Goal: Information Seeking & Learning: Get advice/opinions

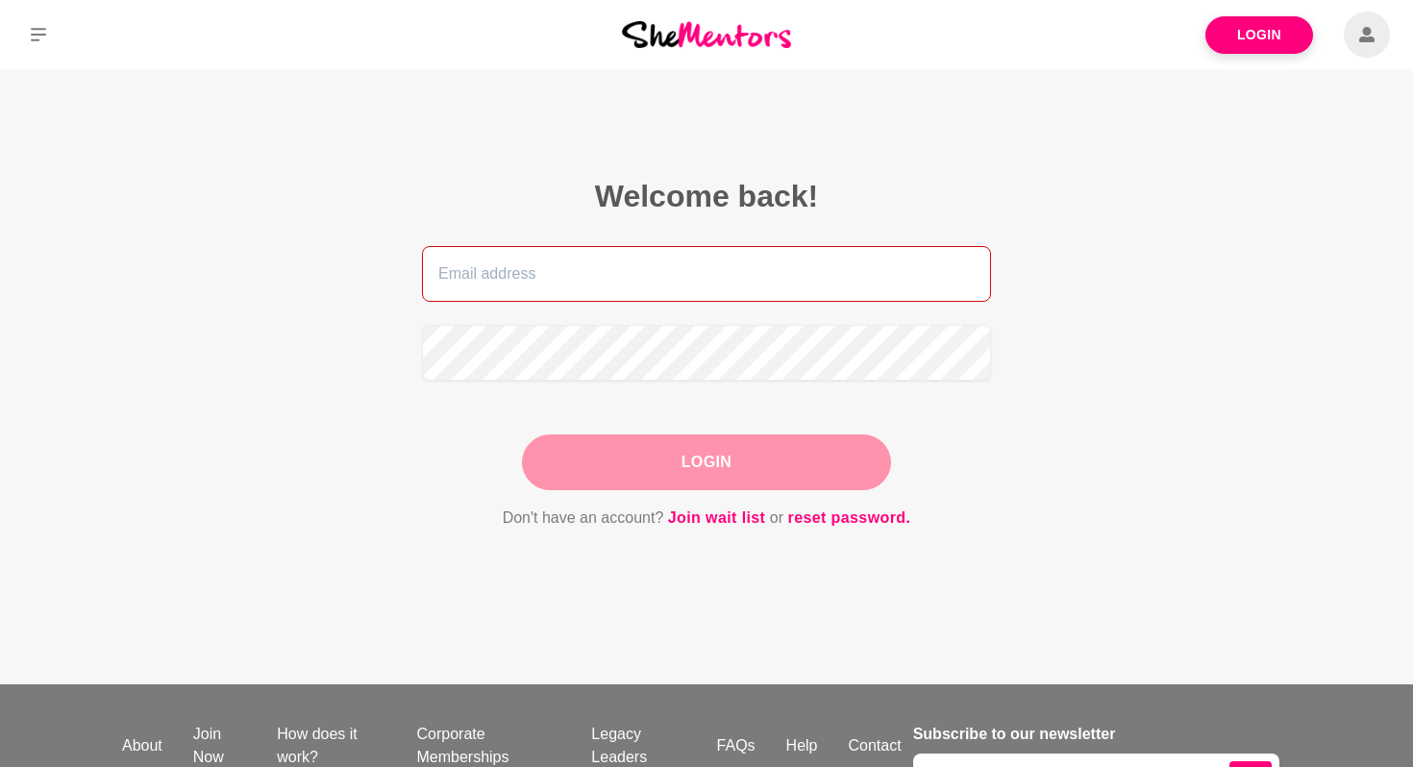
click at [700, 253] on input "email" at bounding box center [706, 274] width 569 height 56
type input "smritha11@gmail.com"
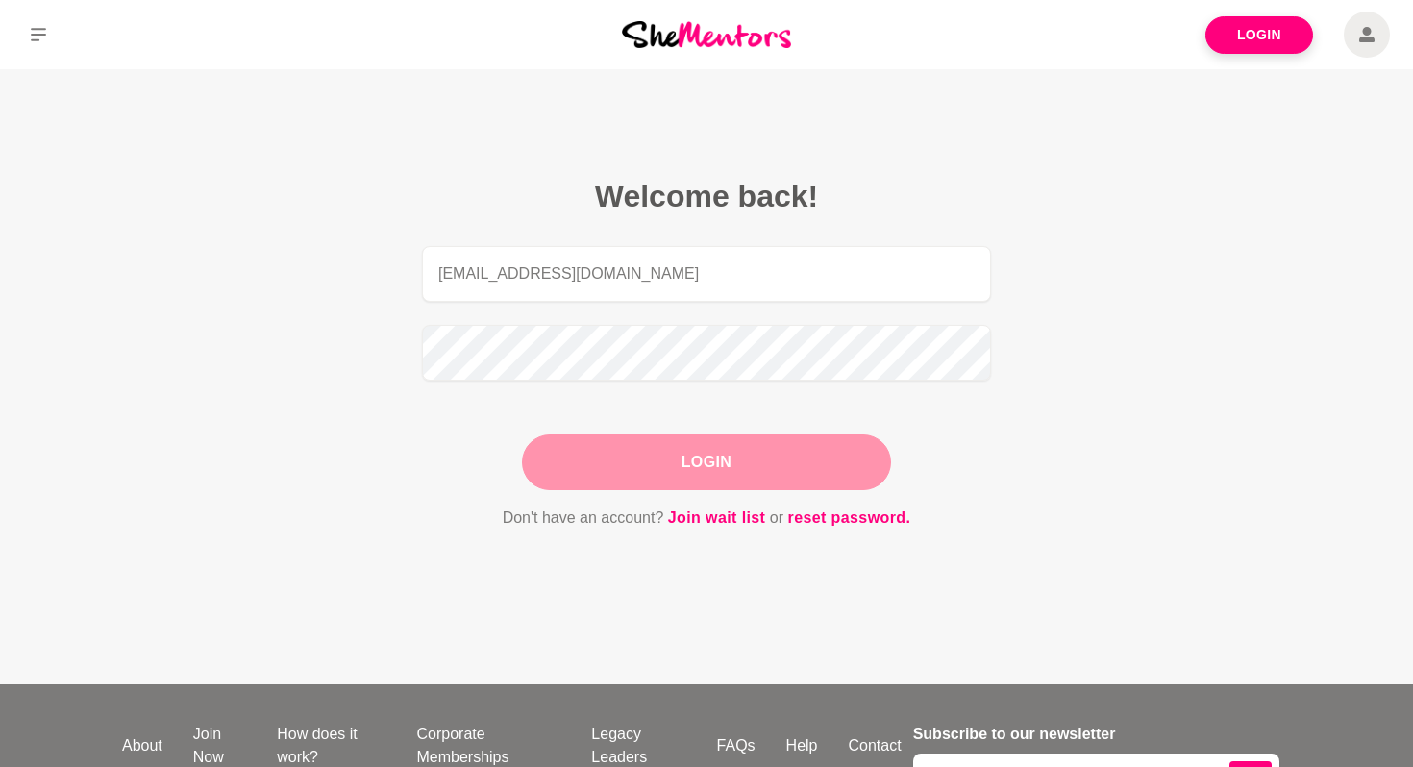
click at [686, 450] on button "Login" at bounding box center [706, 463] width 369 height 56
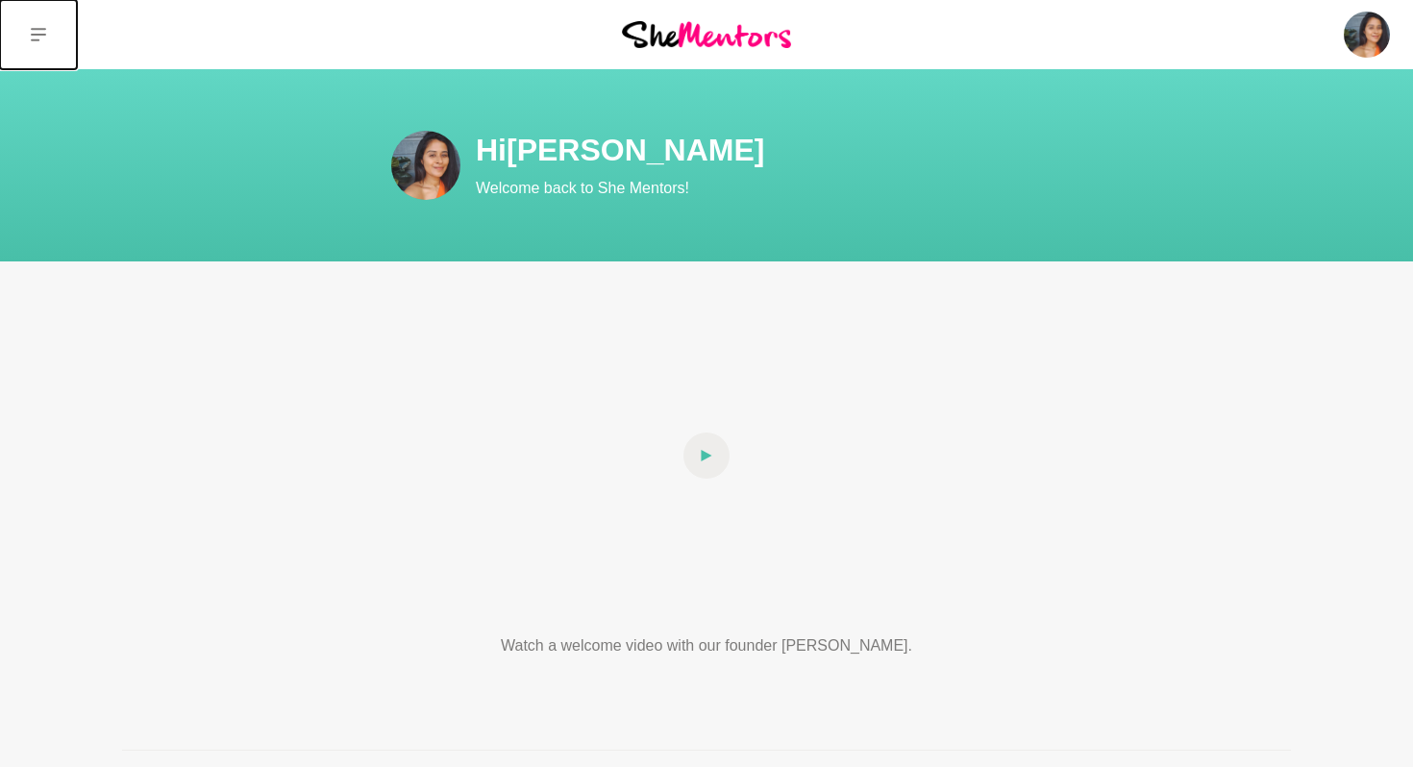
click at [36, 40] on icon at bounding box center [38, 34] width 15 height 13
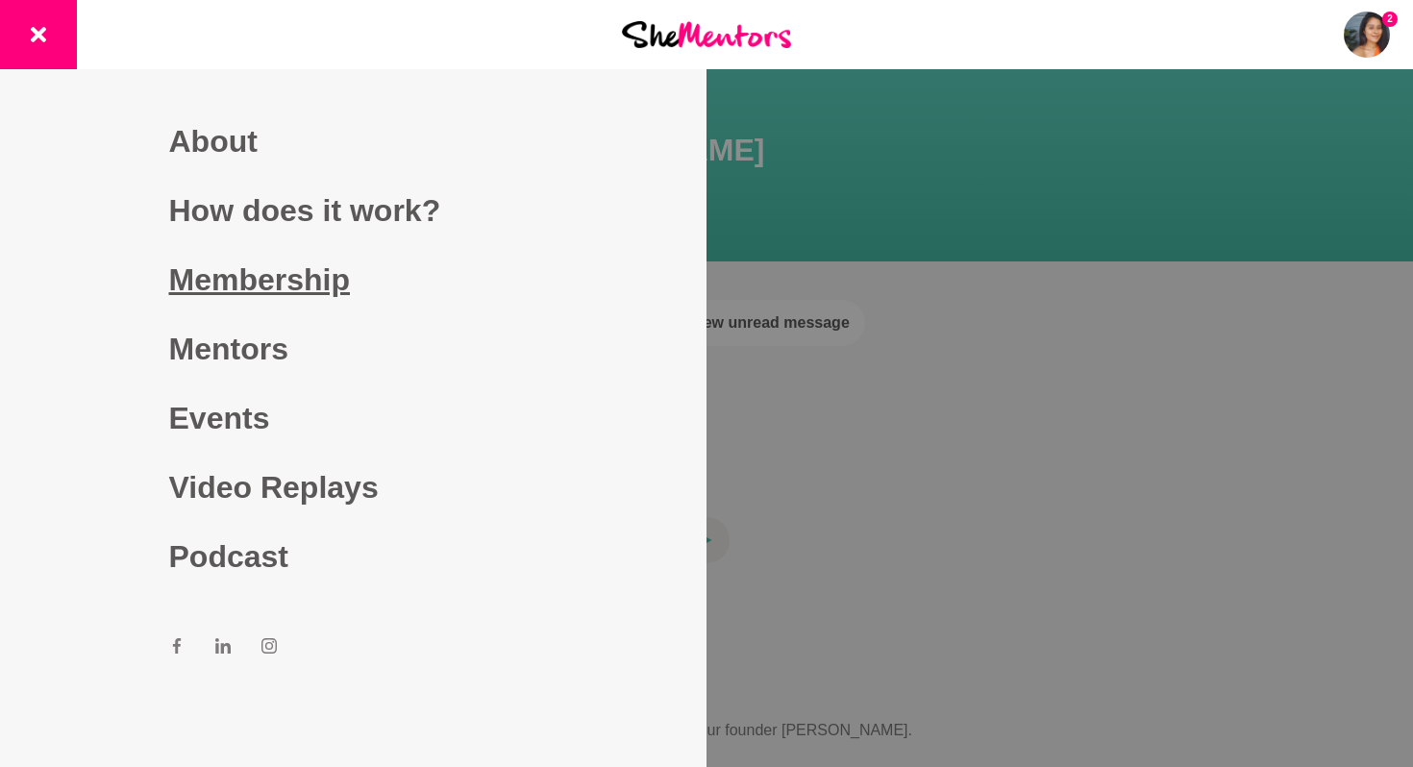
click at [292, 287] on link "Membership" at bounding box center [353, 279] width 369 height 69
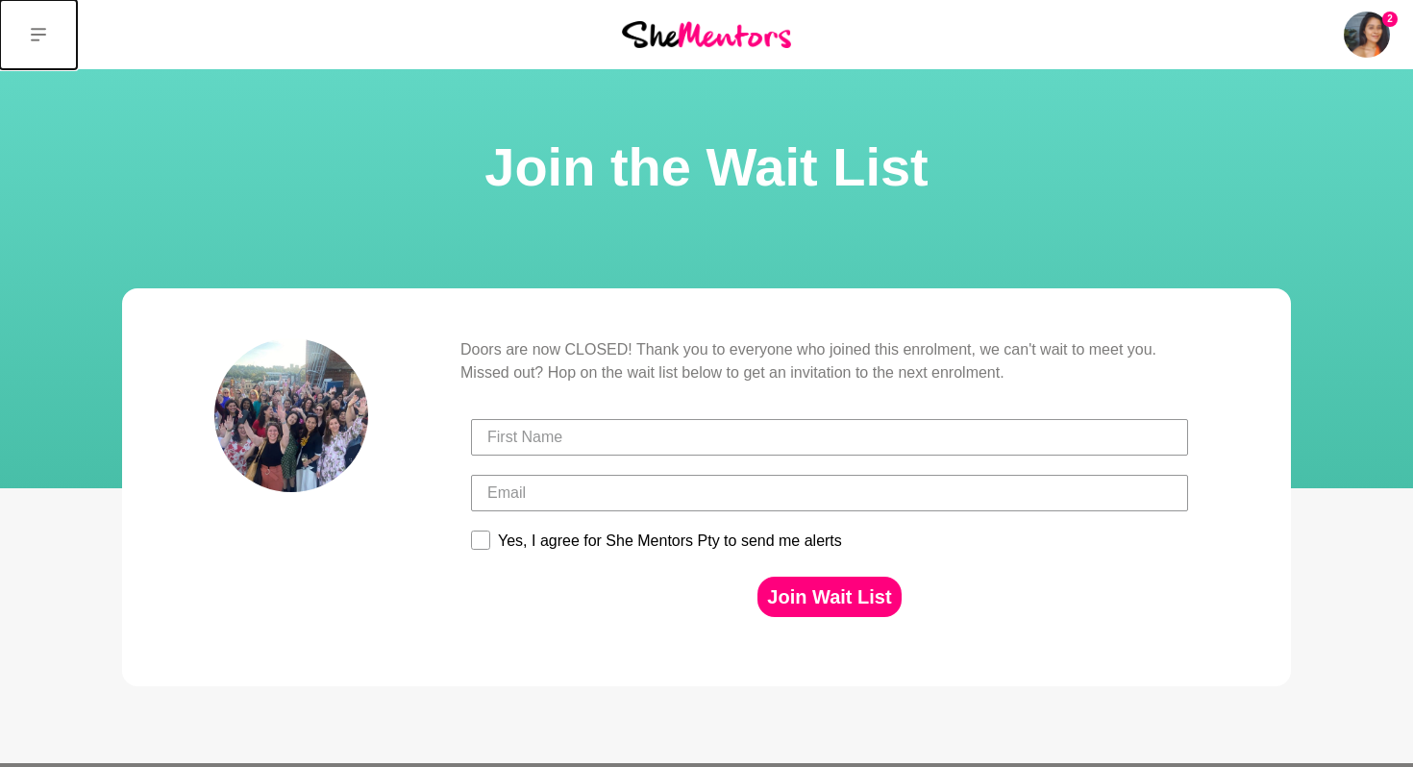
click at [42, 31] on icon at bounding box center [38, 34] width 15 height 15
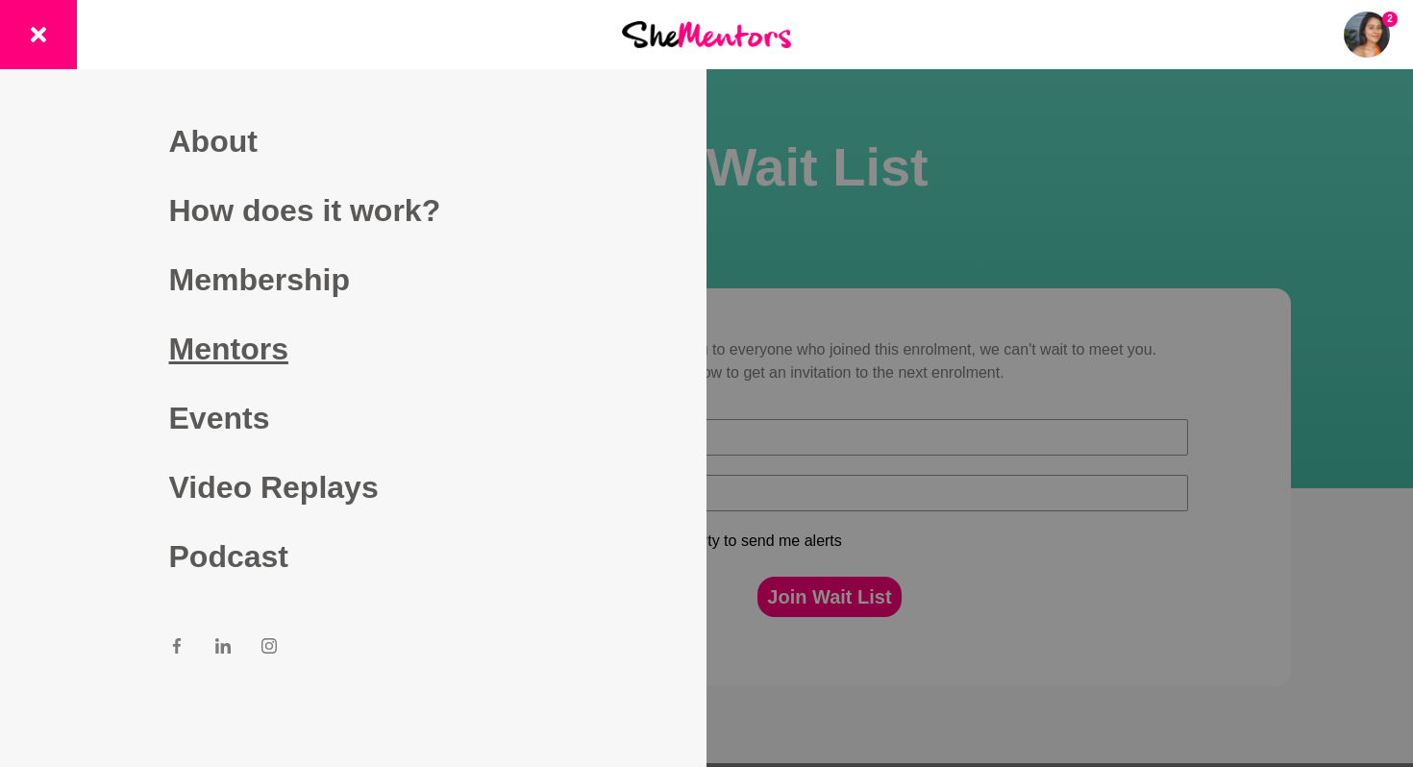
click at [235, 356] on link "Mentors" at bounding box center [353, 348] width 369 height 69
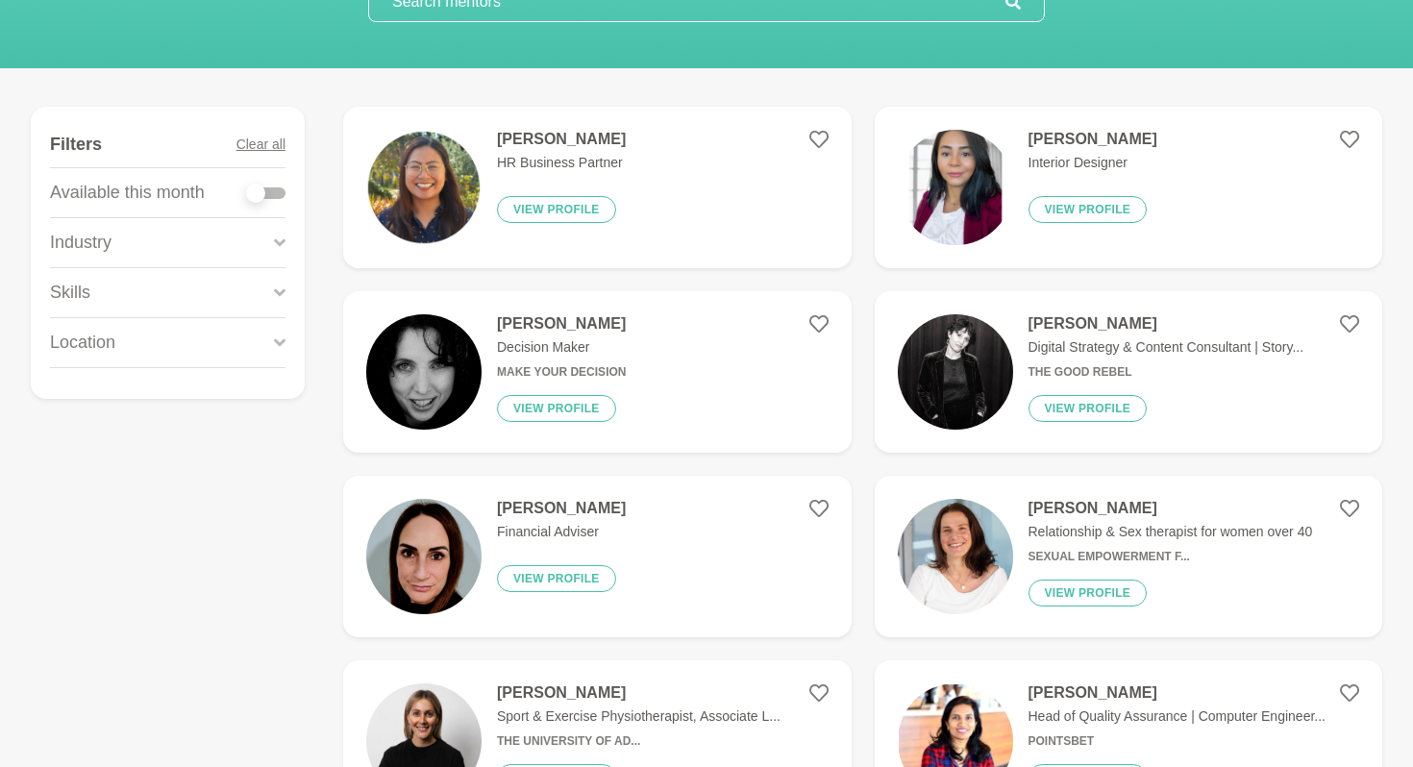
scroll to position [181, 0]
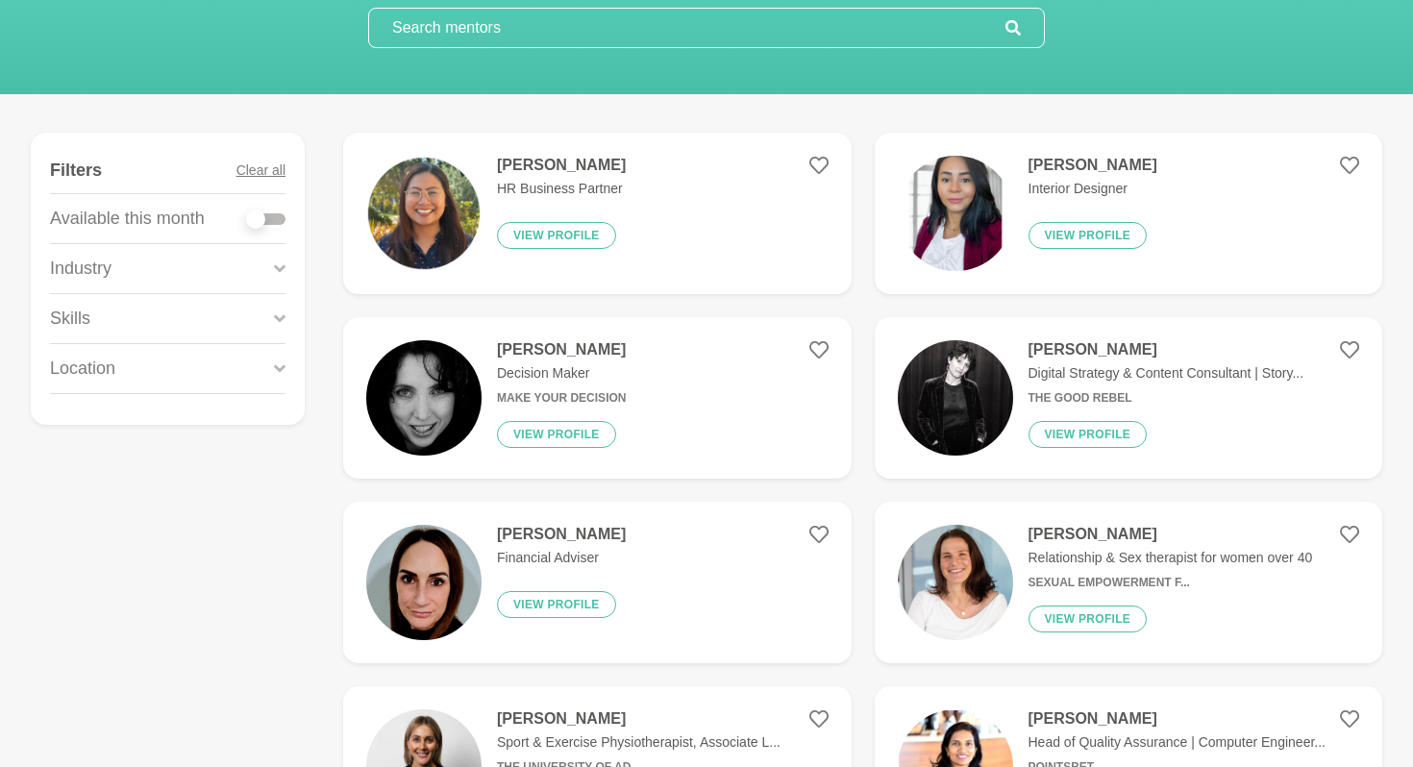
click at [200, 280] on div "Industry" at bounding box center [168, 268] width 236 height 49
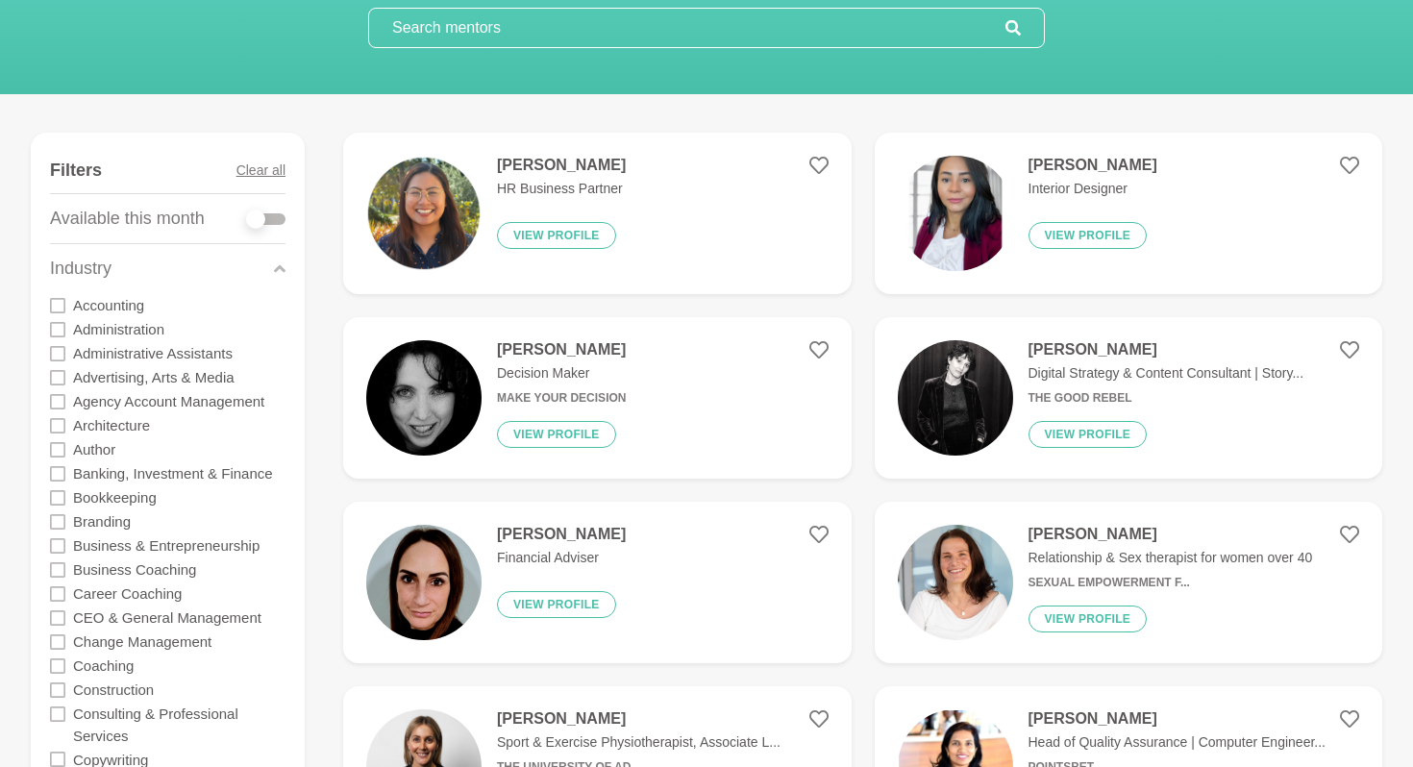
click at [61, 375] on icon at bounding box center [57, 377] width 15 height 15
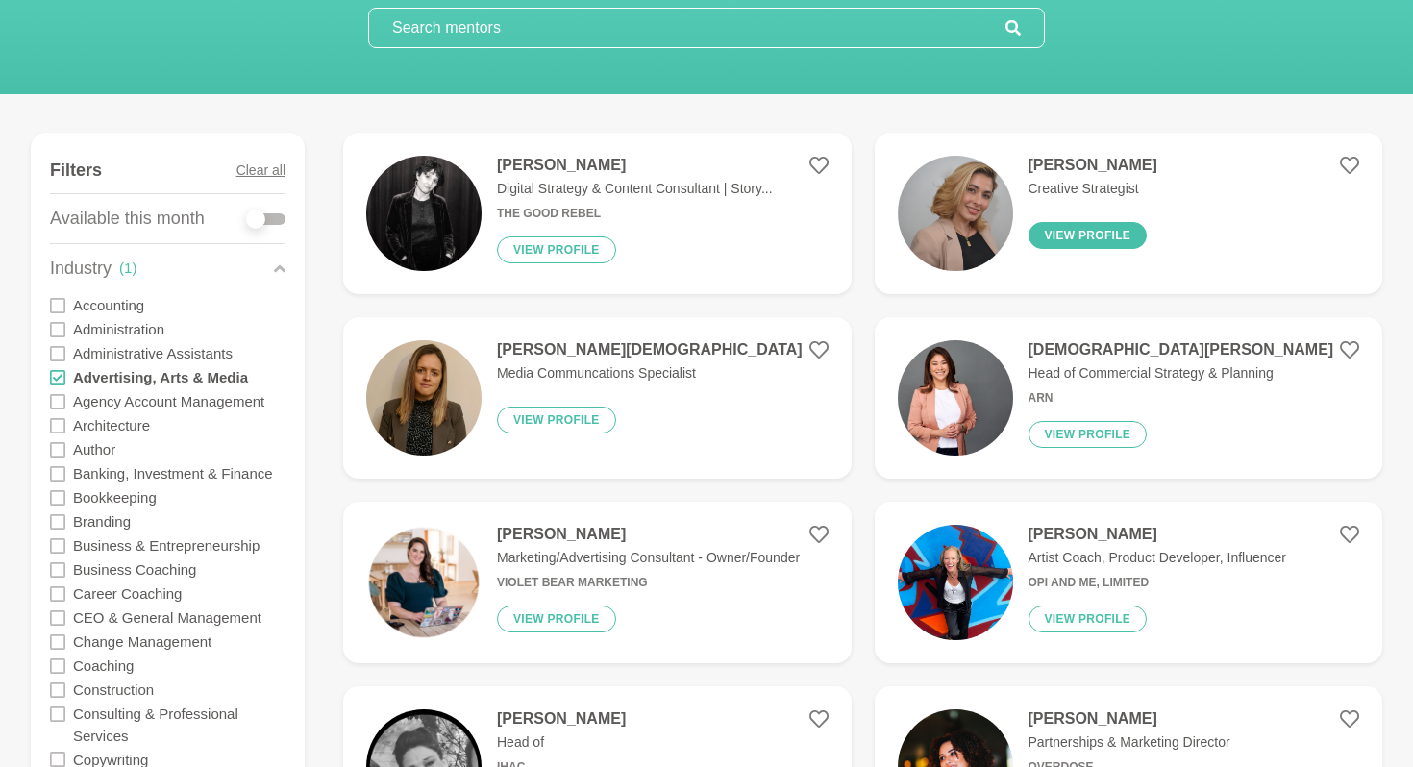
click at [1120, 237] on button "View profile" at bounding box center [1088, 235] width 119 height 27
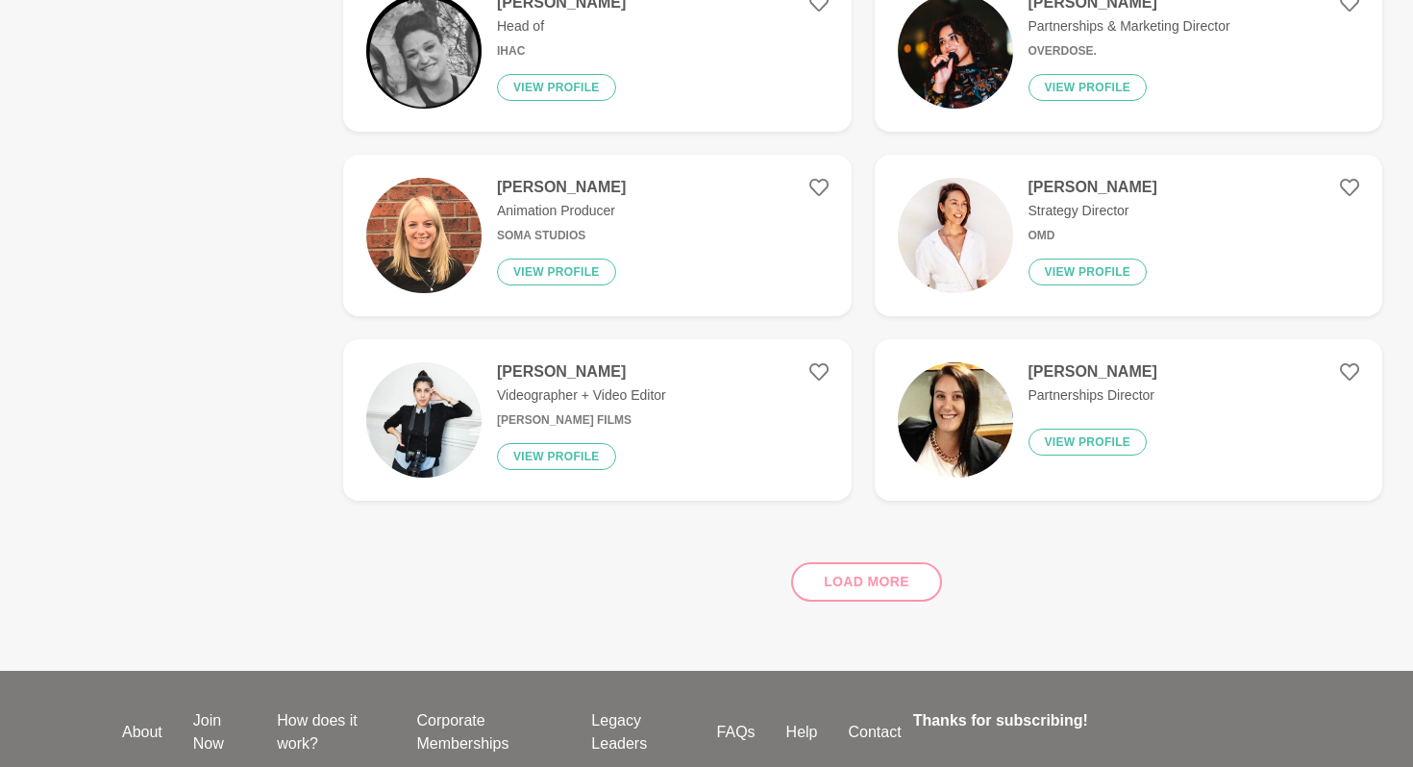
scroll to position [898, 0]
click at [885, 585] on div "Load more" at bounding box center [862, 573] width 1039 height 116
click at [830, 574] on div "Load more" at bounding box center [862, 573] width 1039 height 116
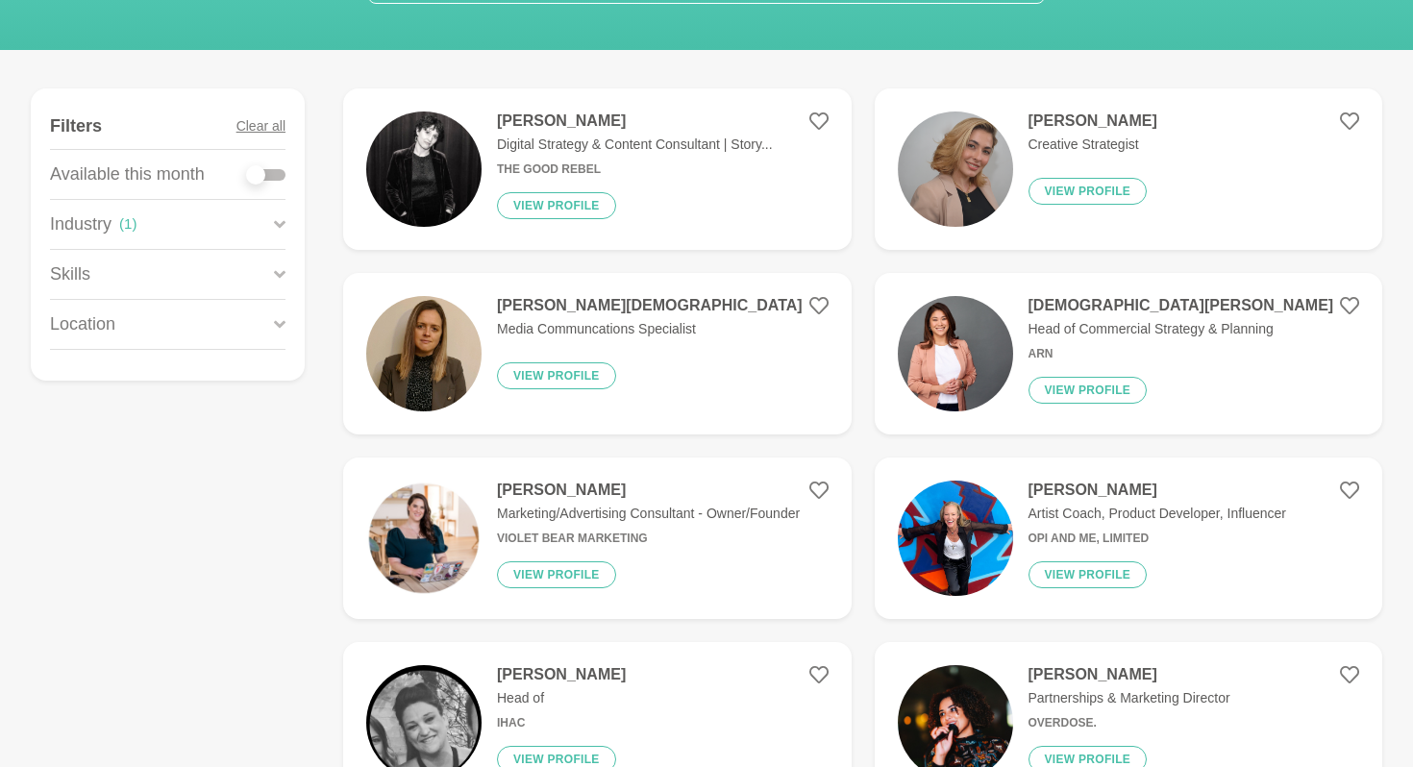
scroll to position [194, 0]
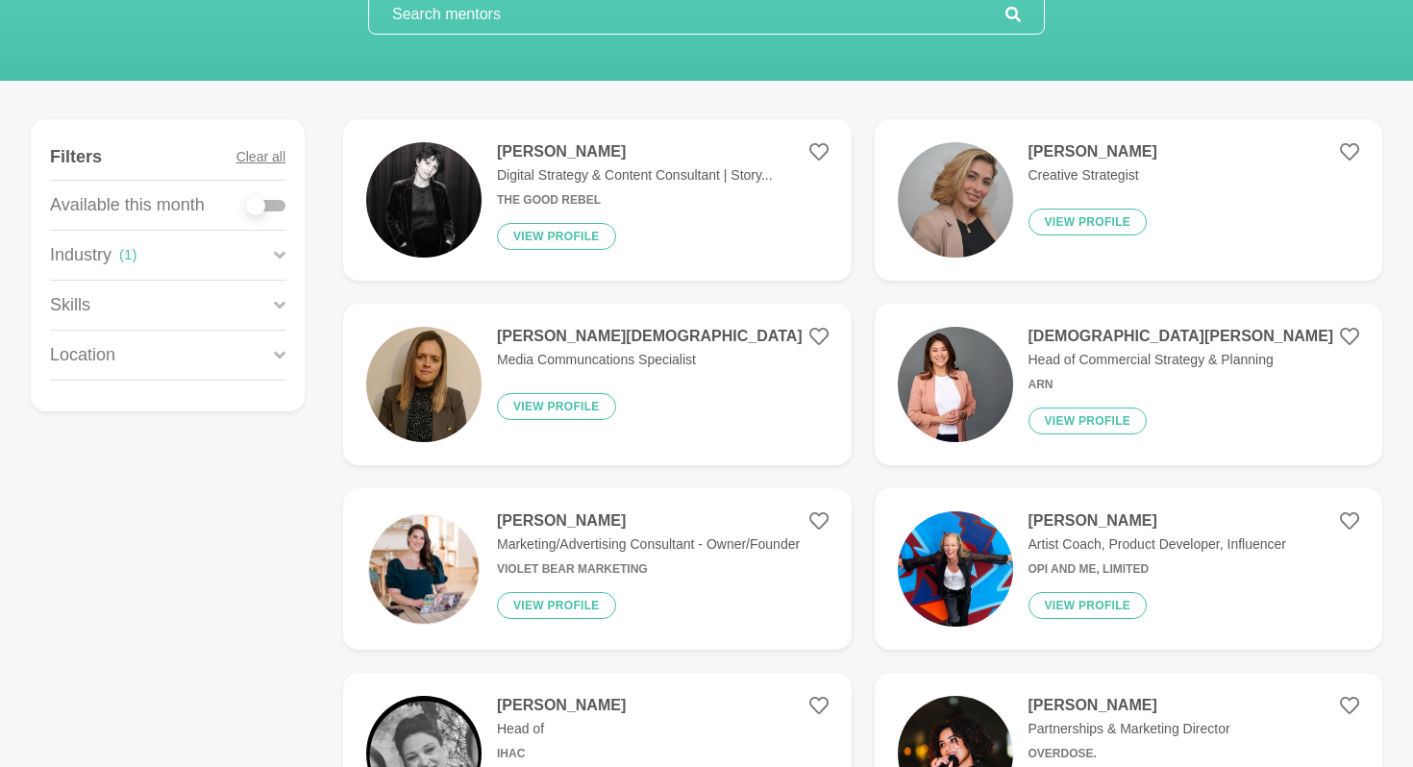
click at [572, 330] on h4 "Alysia Engelsen" at bounding box center [650, 336] width 306 height 19
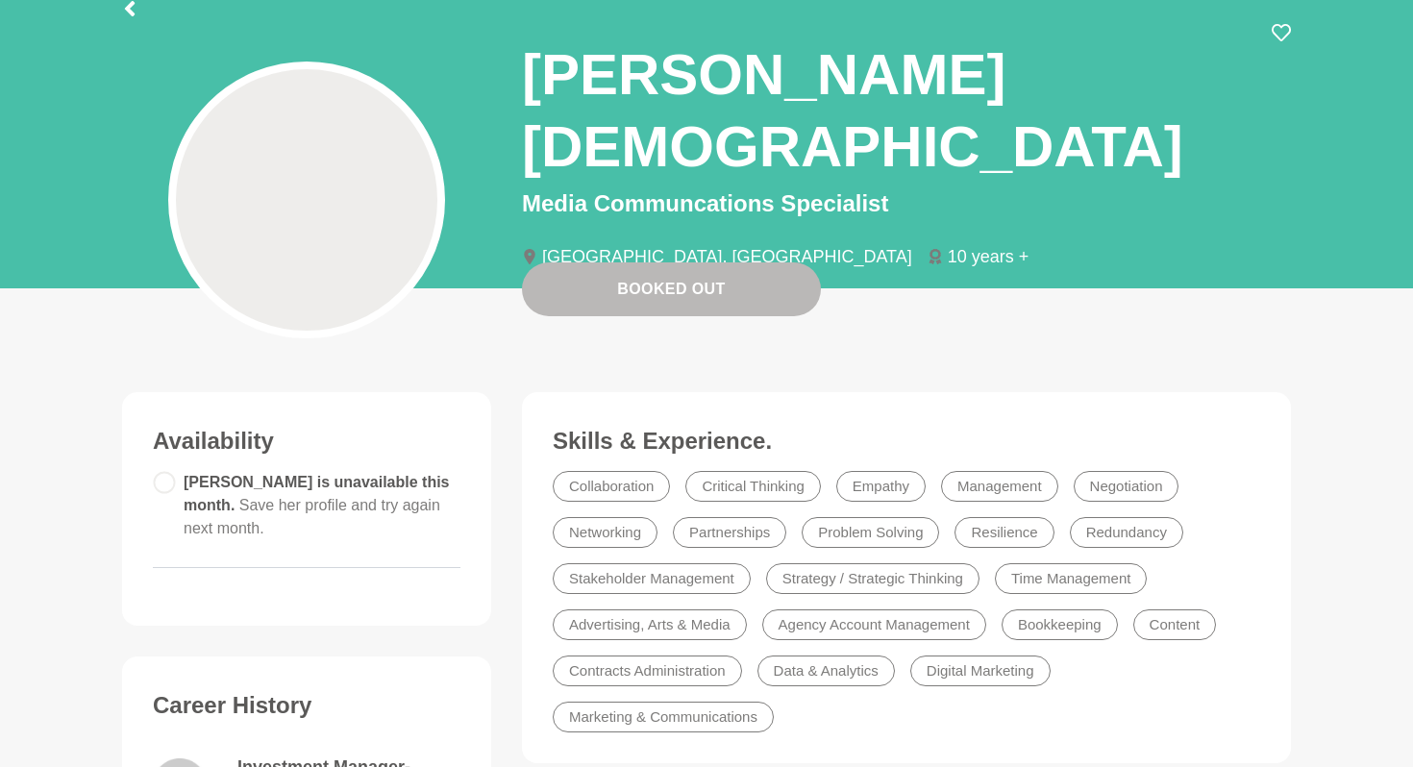
scroll to position [19, 0]
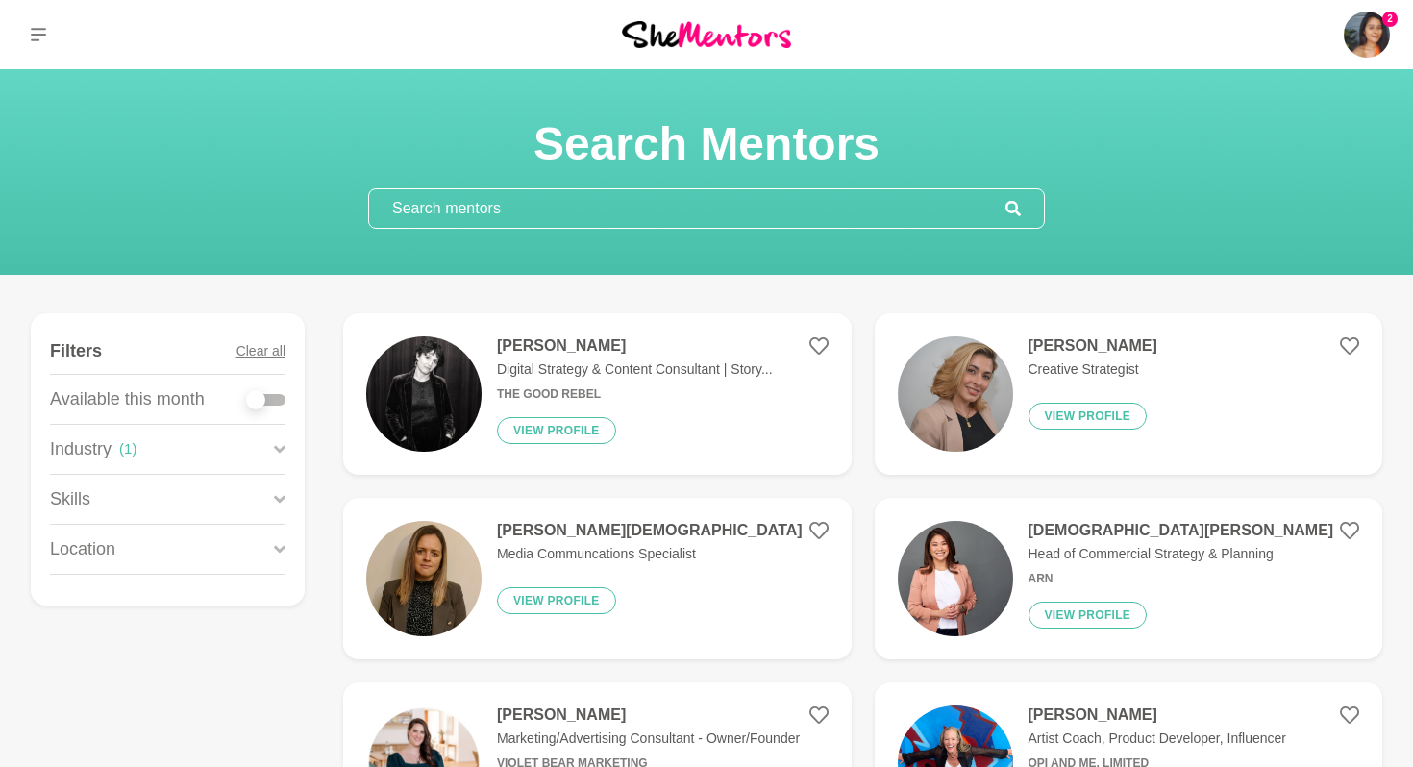
click at [273, 391] on label at bounding box center [266, 395] width 38 height 19
checkbox input "true"
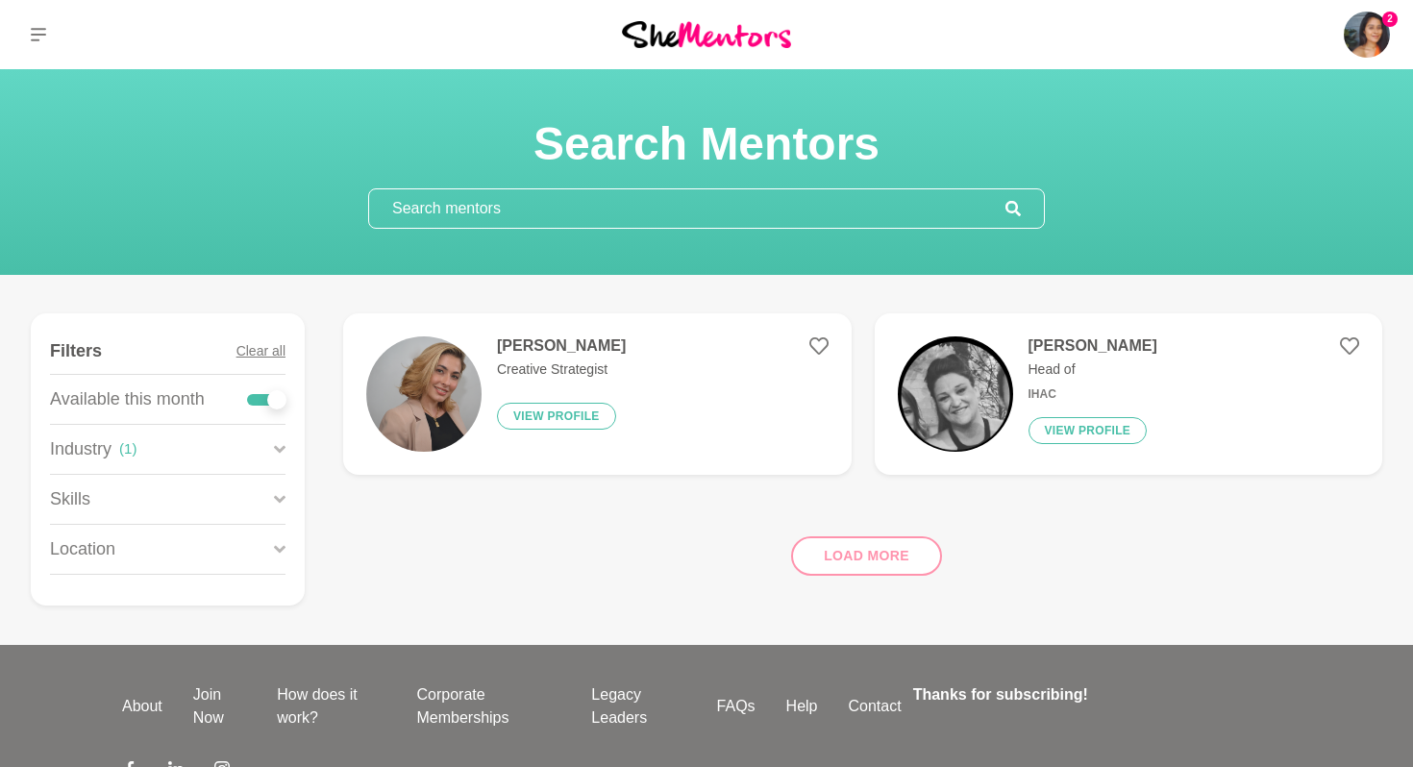
click at [244, 497] on div "Skills" at bounding box center [168, 499] width 236 height 49
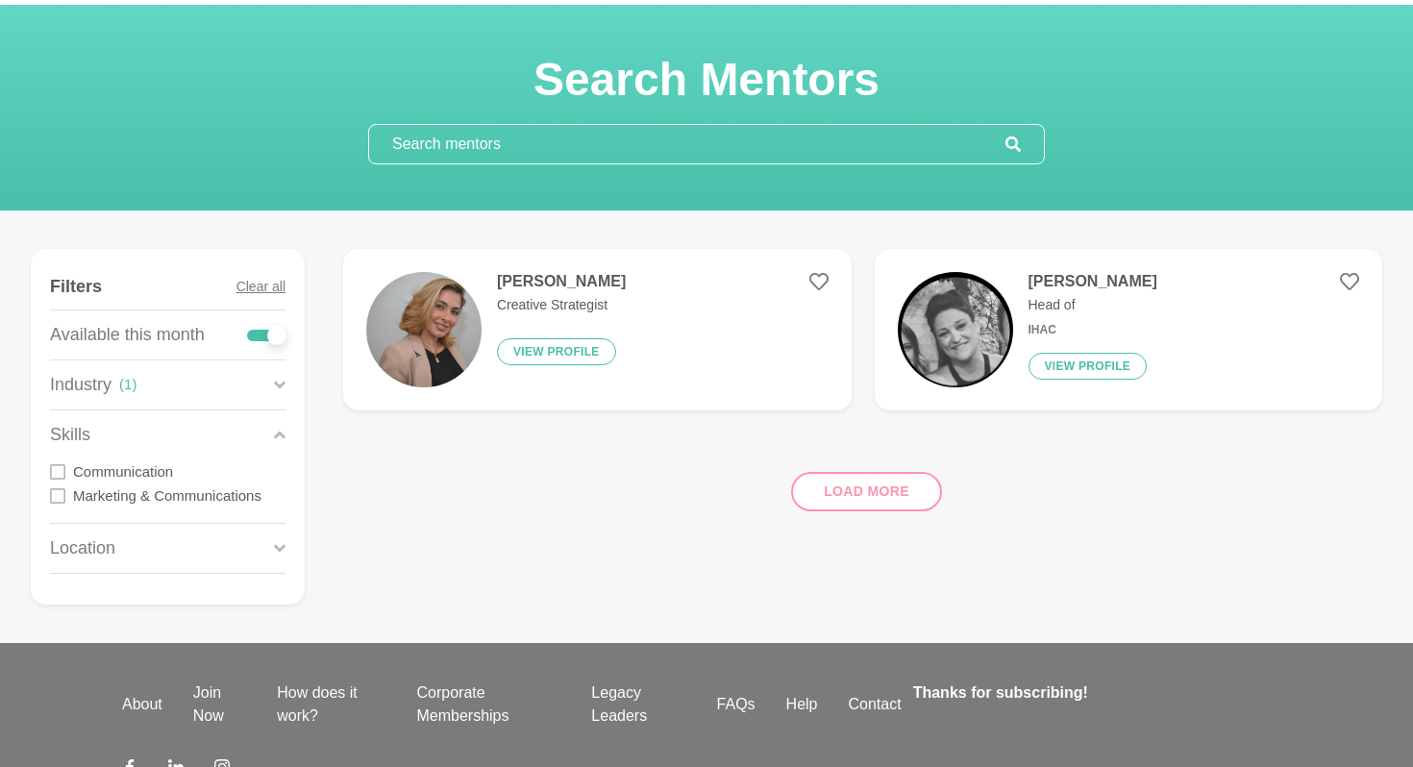
scroll to position [92, 0]
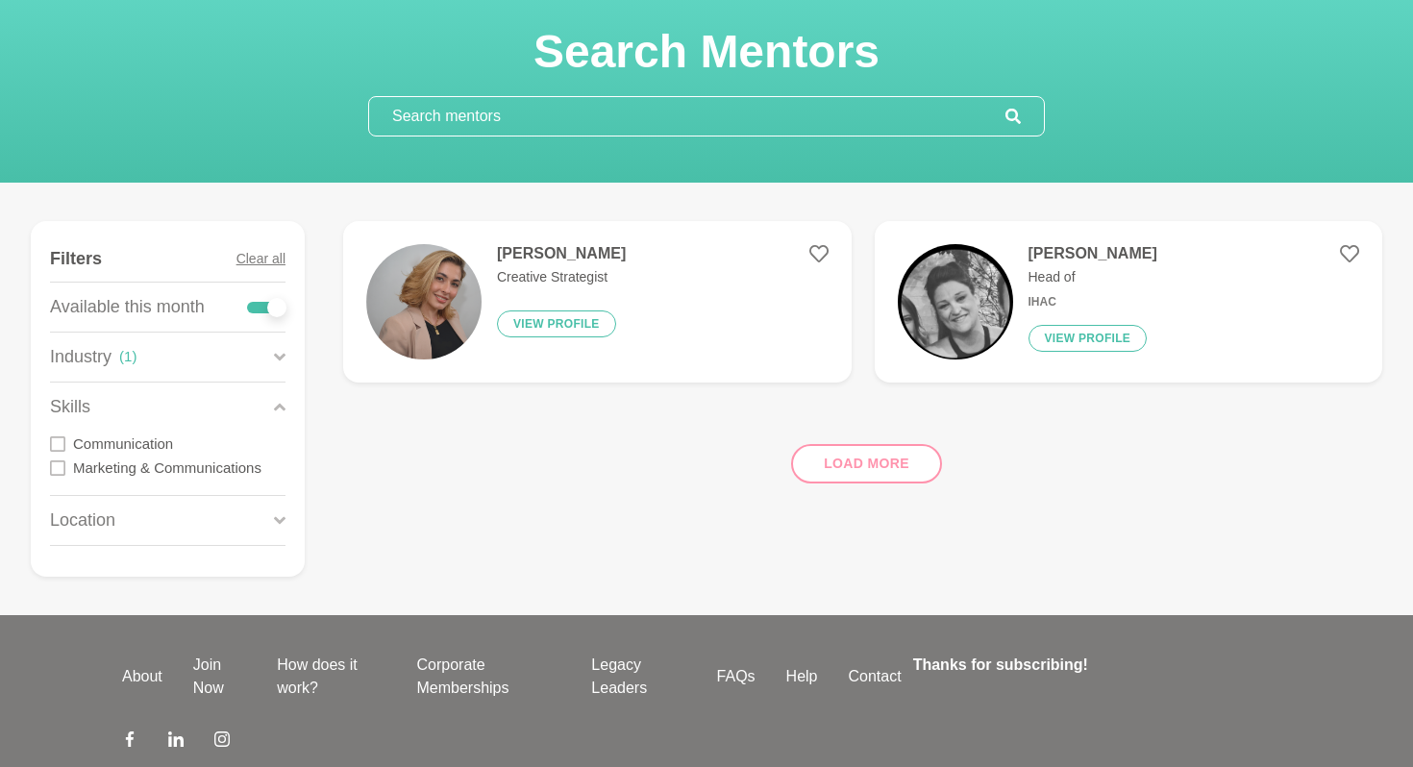
click at [262, 406] on div "Skills" at bounding box center [168, 407] width 236 height 49
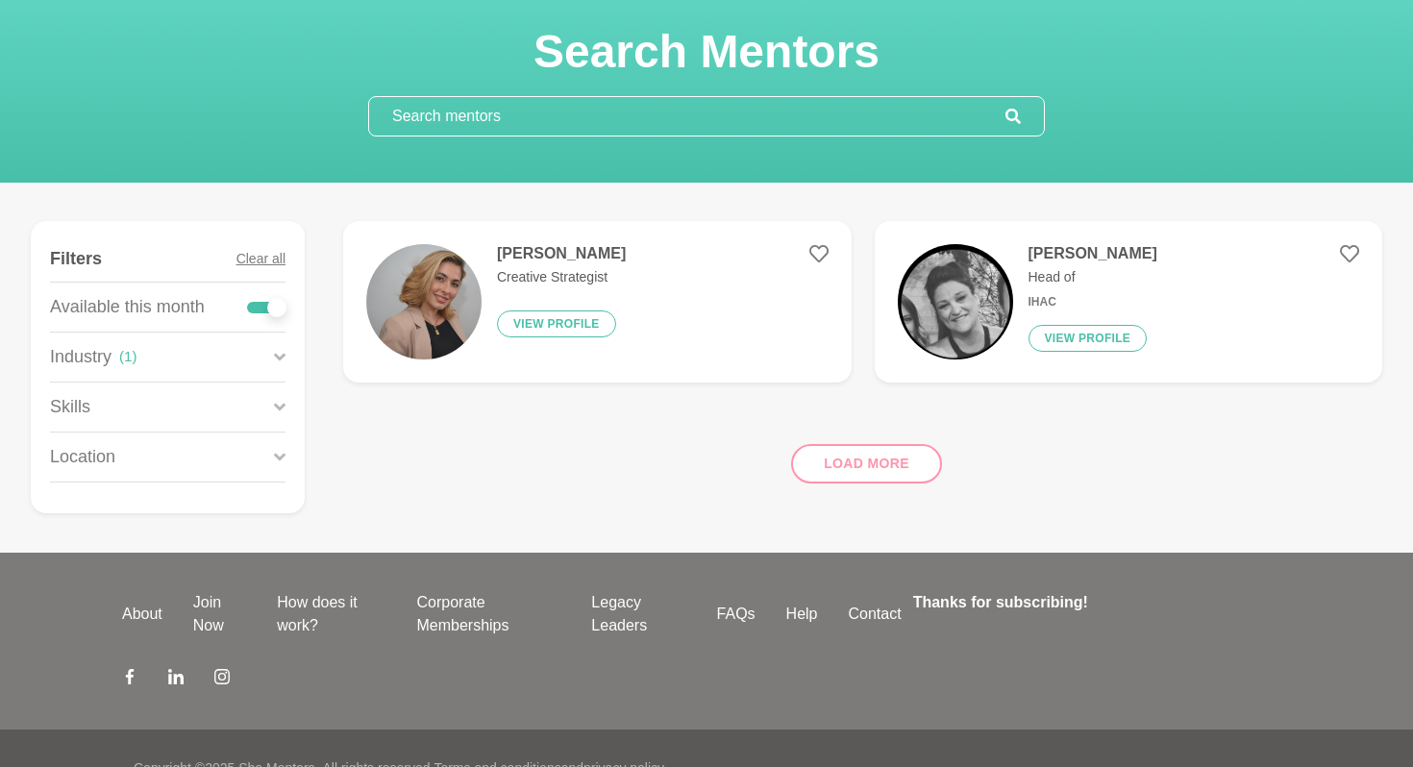
click at [253, 355] on div "Industry ( 1 )" at bounding box center [168, 357] width 236 height 49
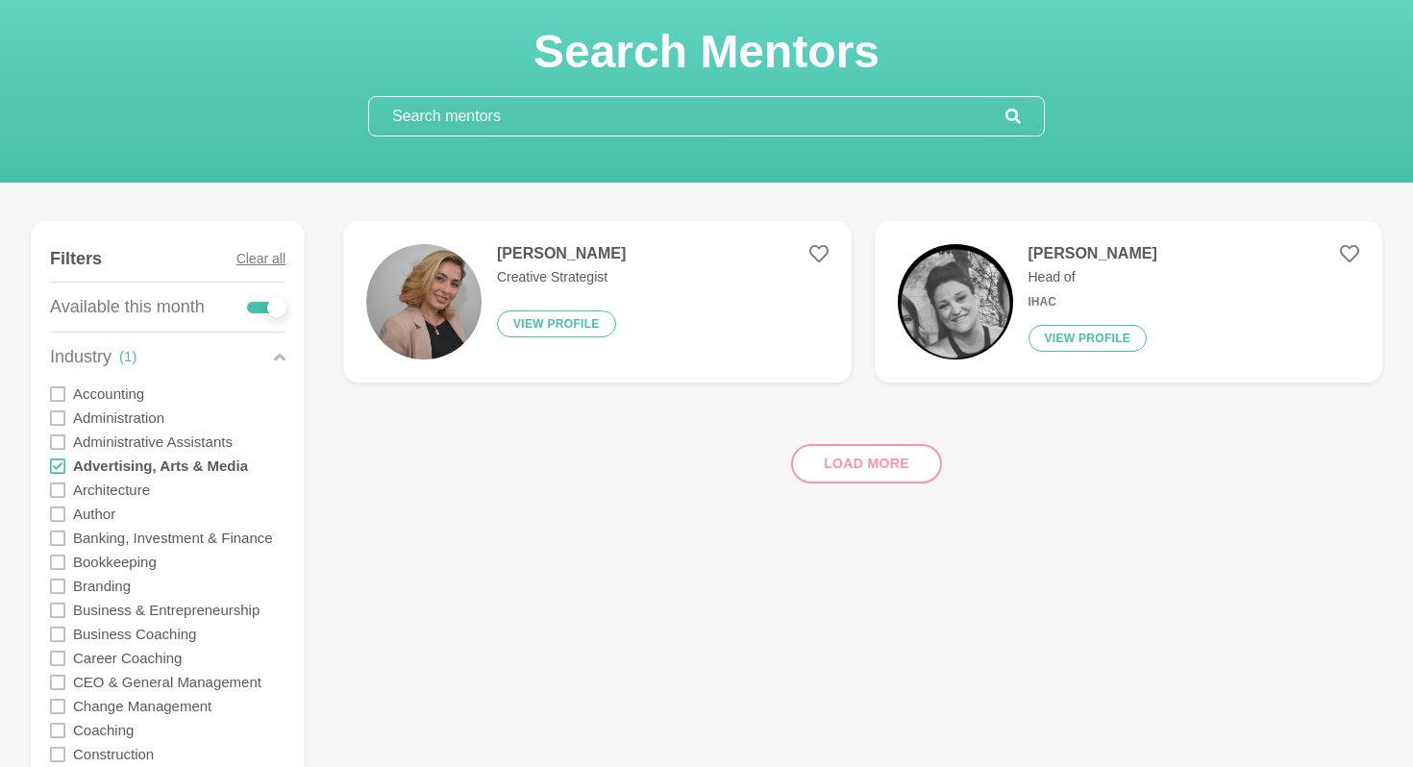
click at [56, 466] on icon at bounding box center [57, 466] width 15 height 15
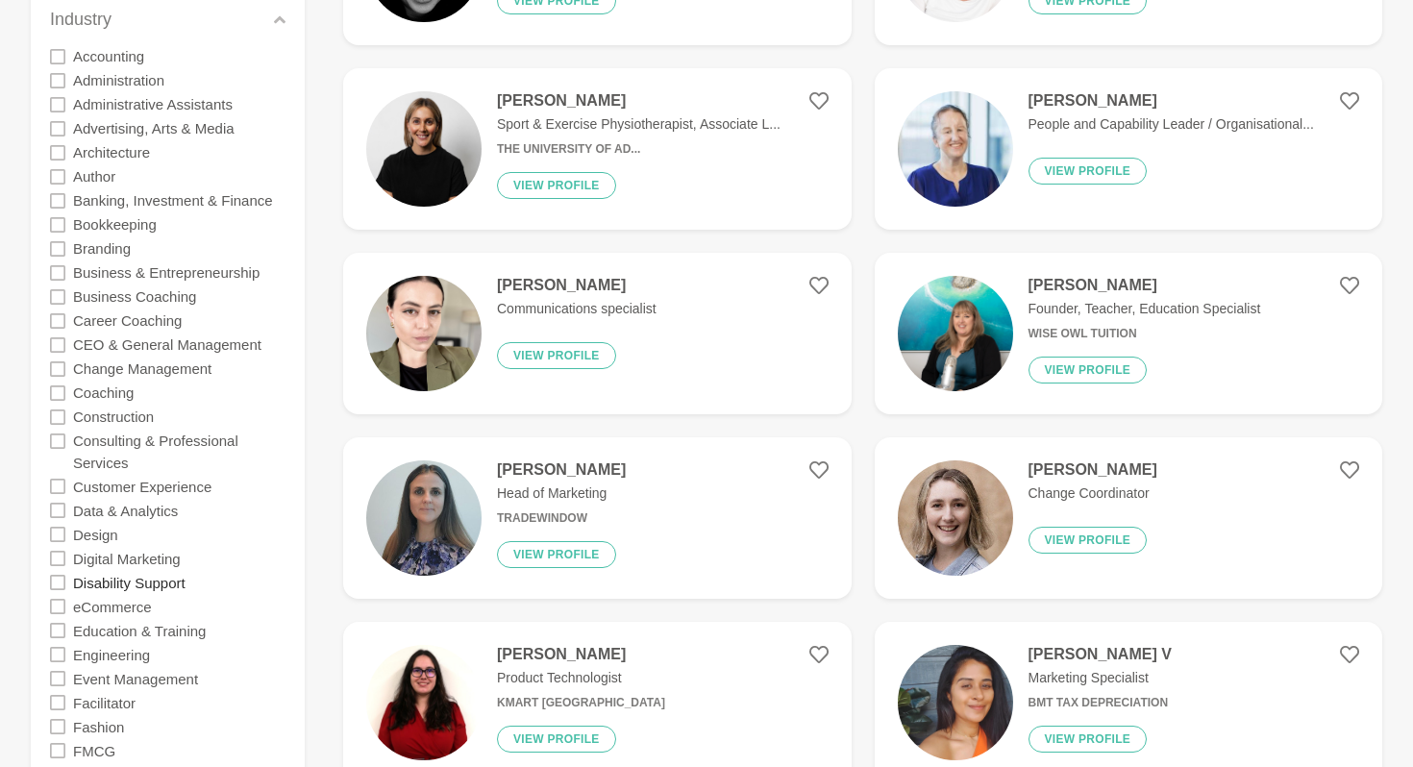
scroll to position [536, 0]
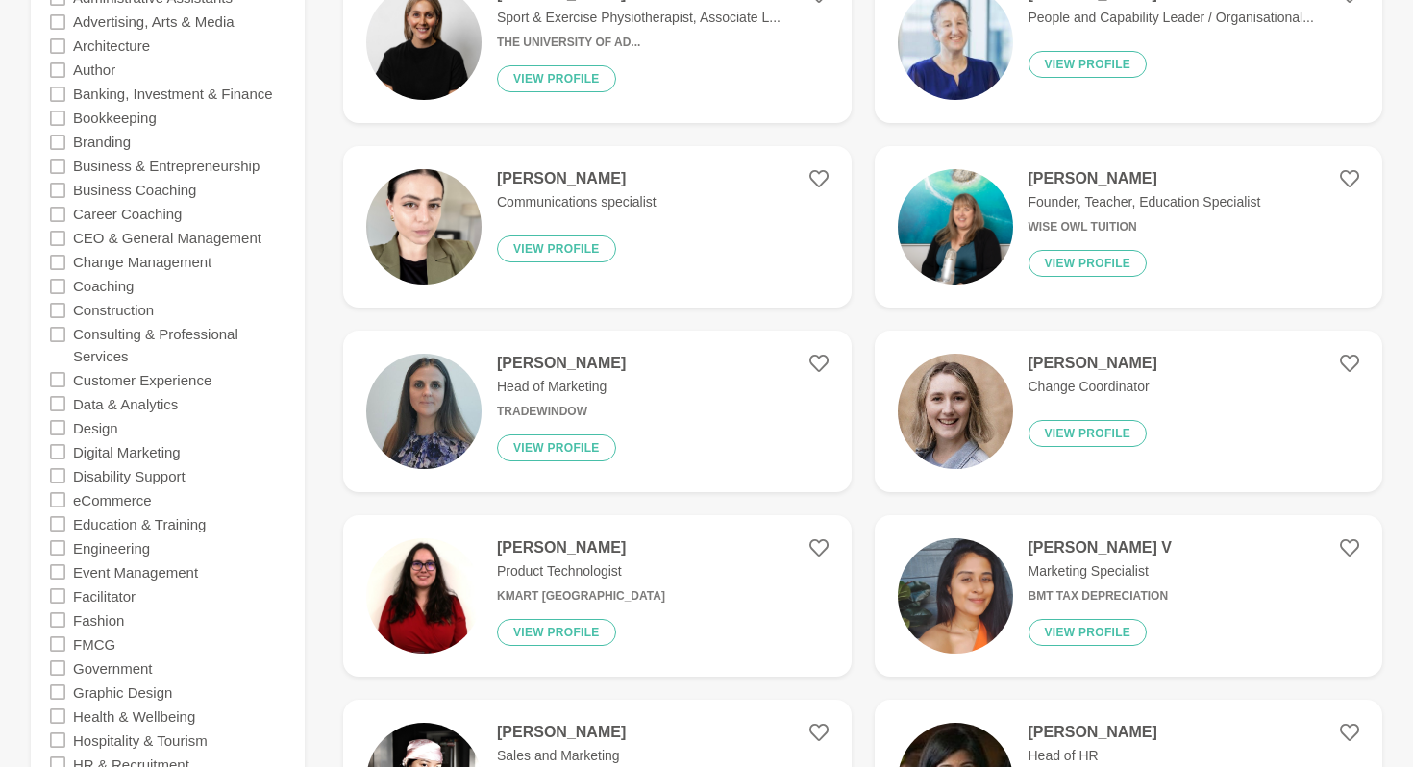
click at [59, 503] on icon at bounding box center [57, 499] width 15 height 15
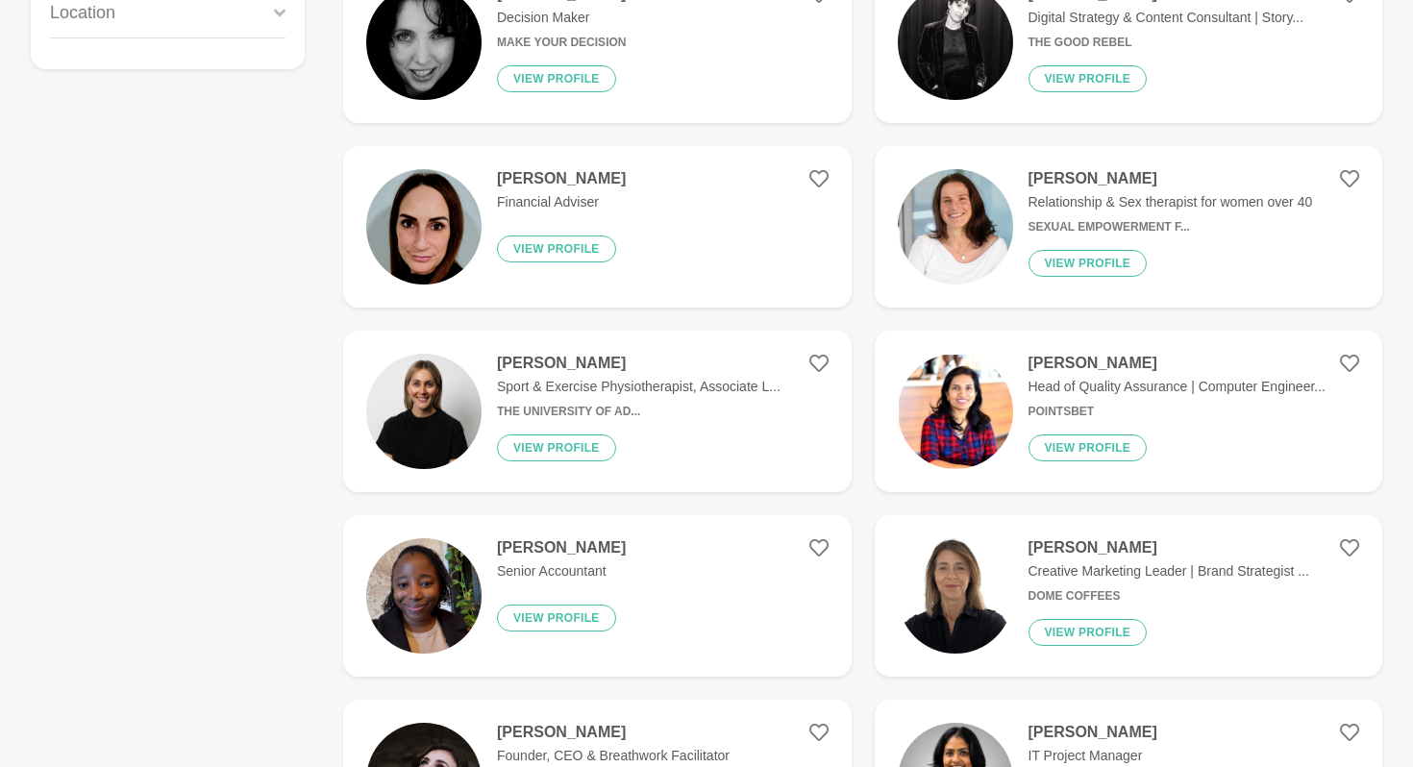
scroll to position [0, 0]
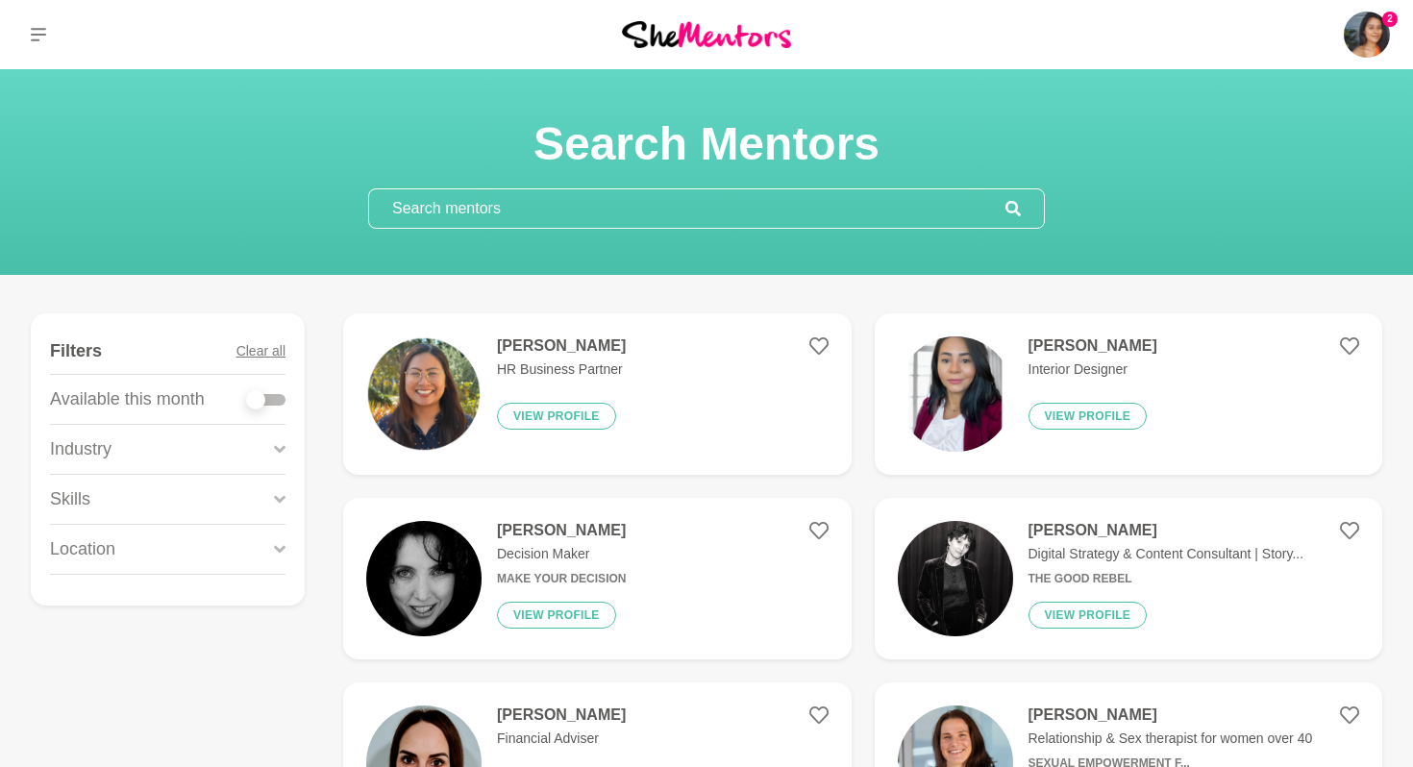
click at [179, 445] on div "Industry" at bounding box center [168, 449] width 236 height 49
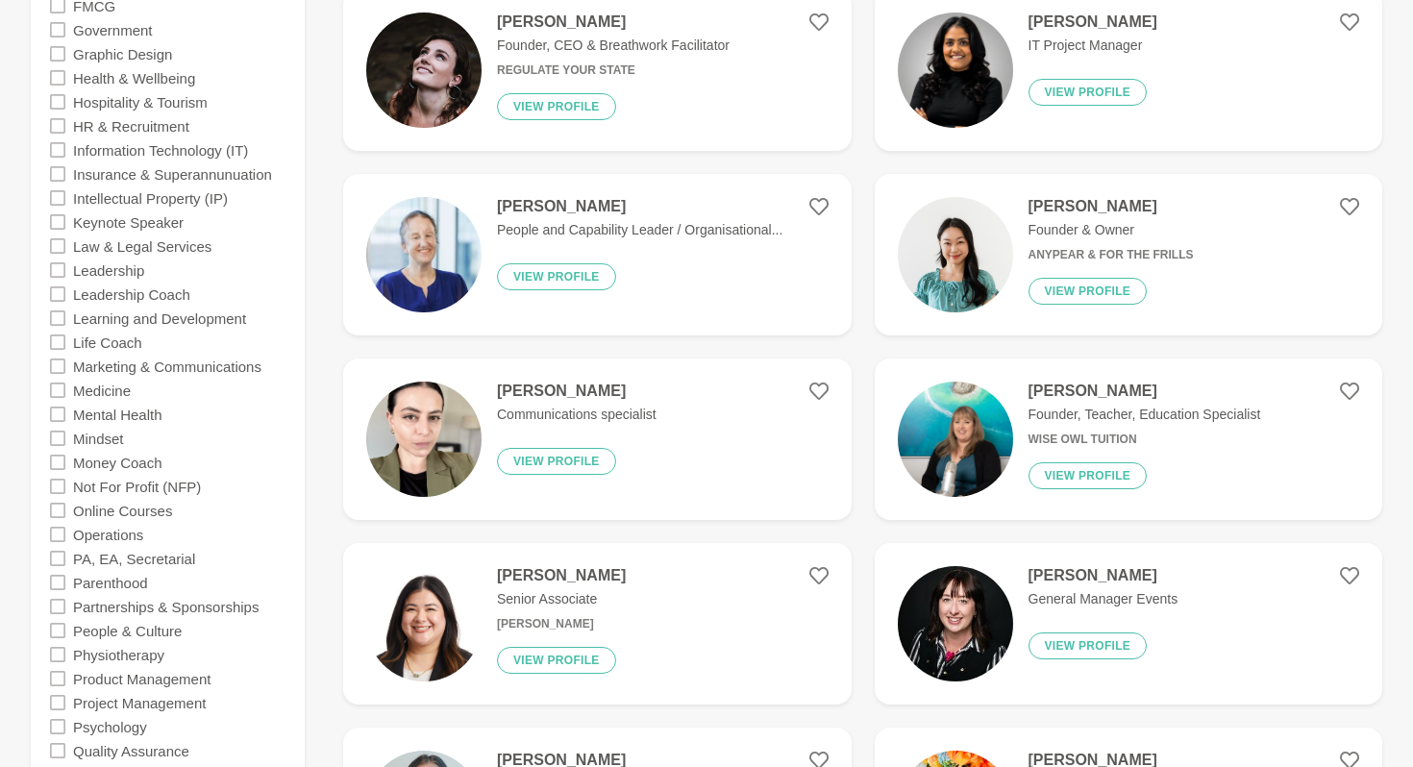
scroll to position [1227, 0]
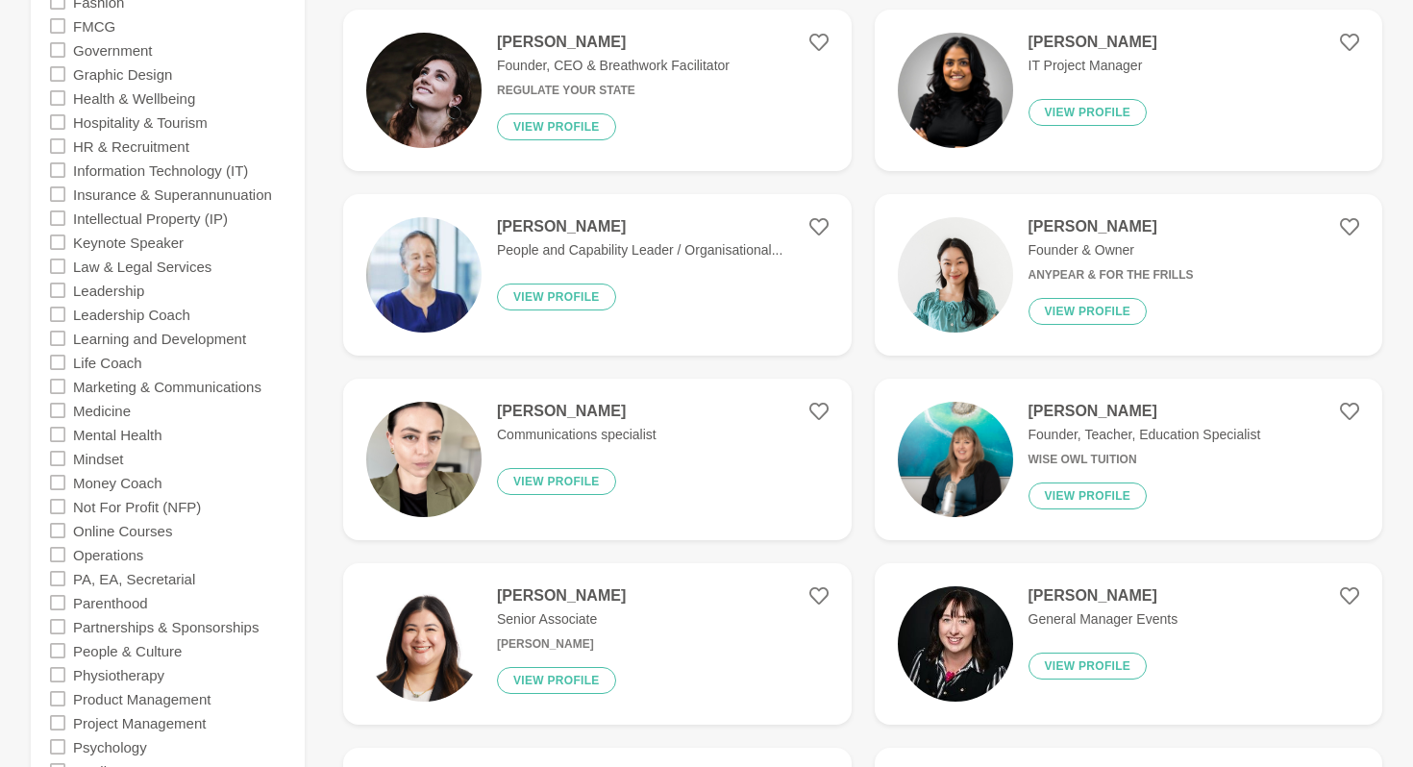
click at [62, 147] on icon at bounding box center [57, 145] width 15 height 15
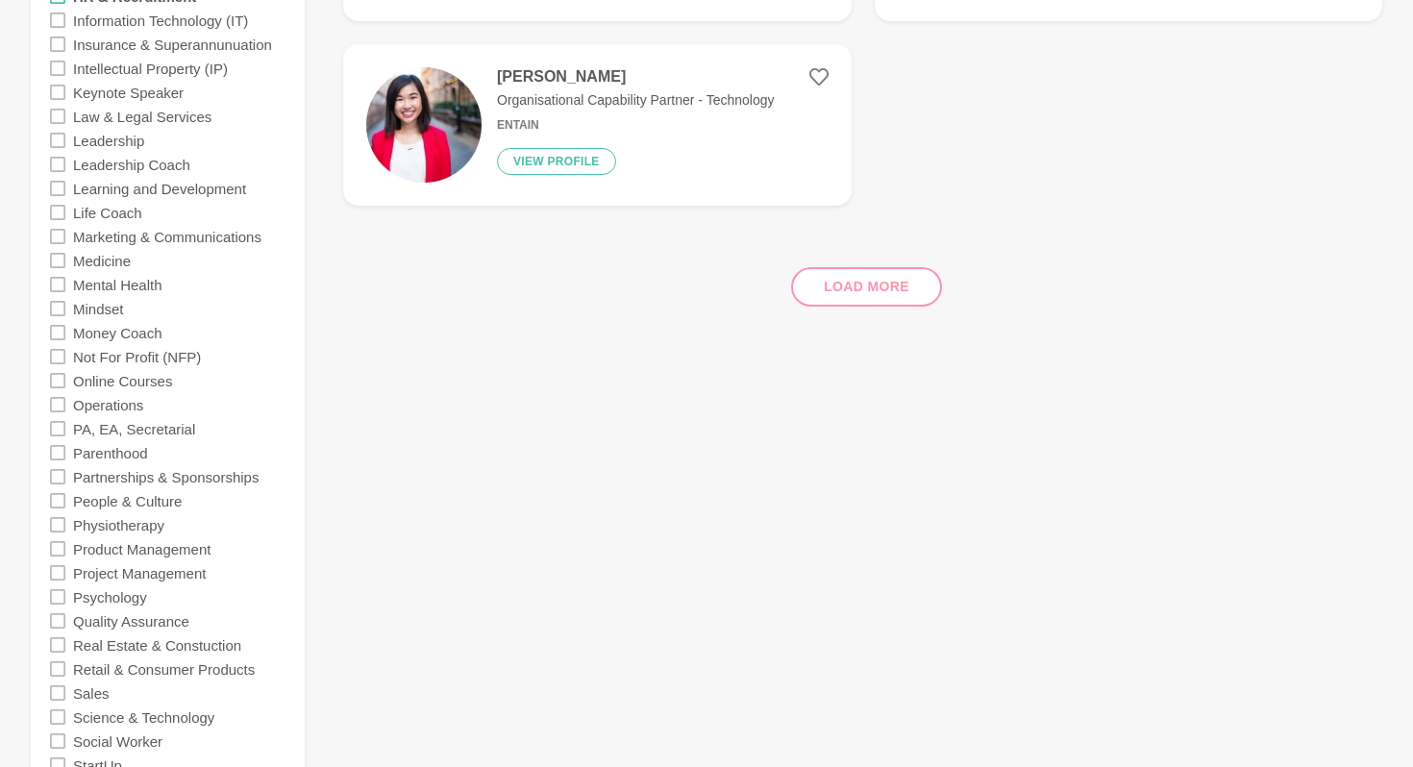
scroll to position [1402, 0]
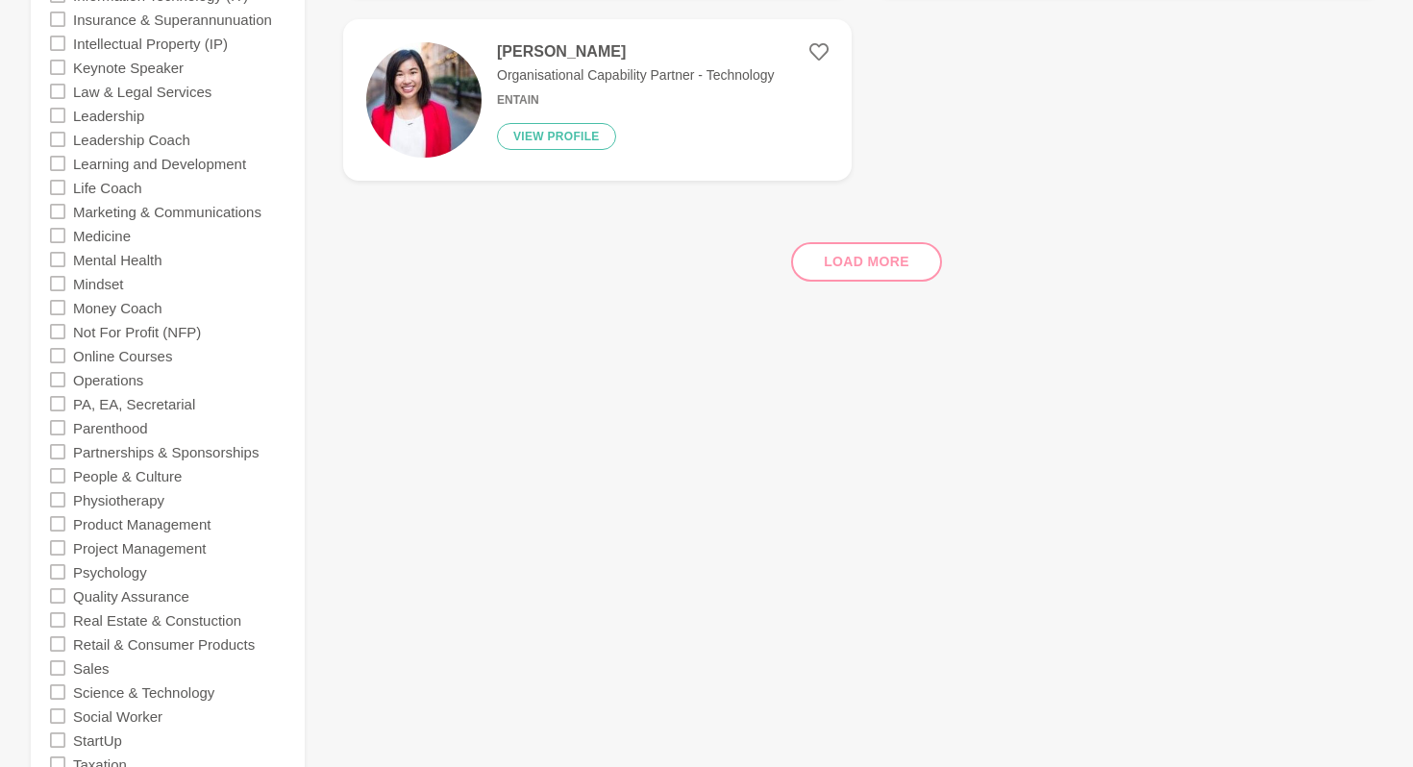
click at [60, 475] on icon at bounding box center [57, 475] width 15 height 15
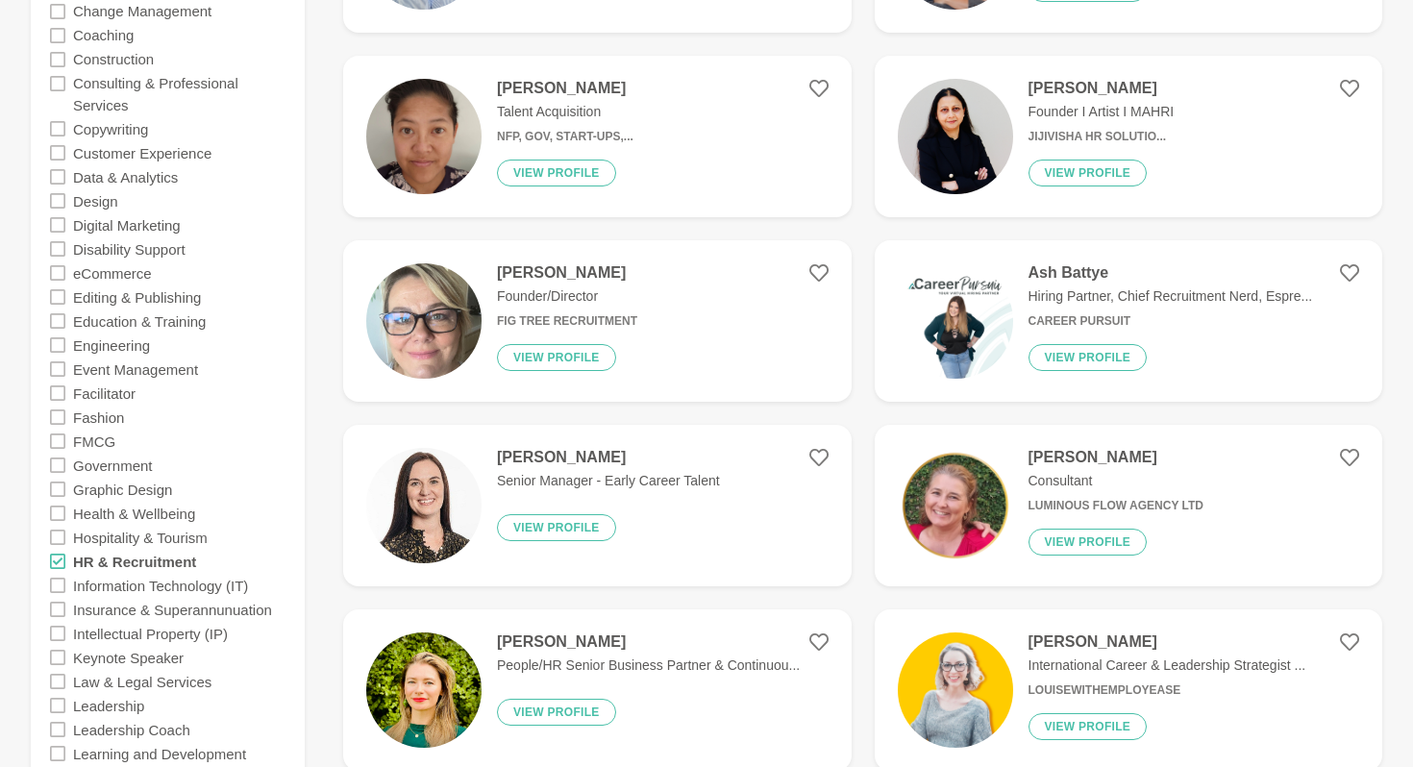
scroll to position [828, 0]
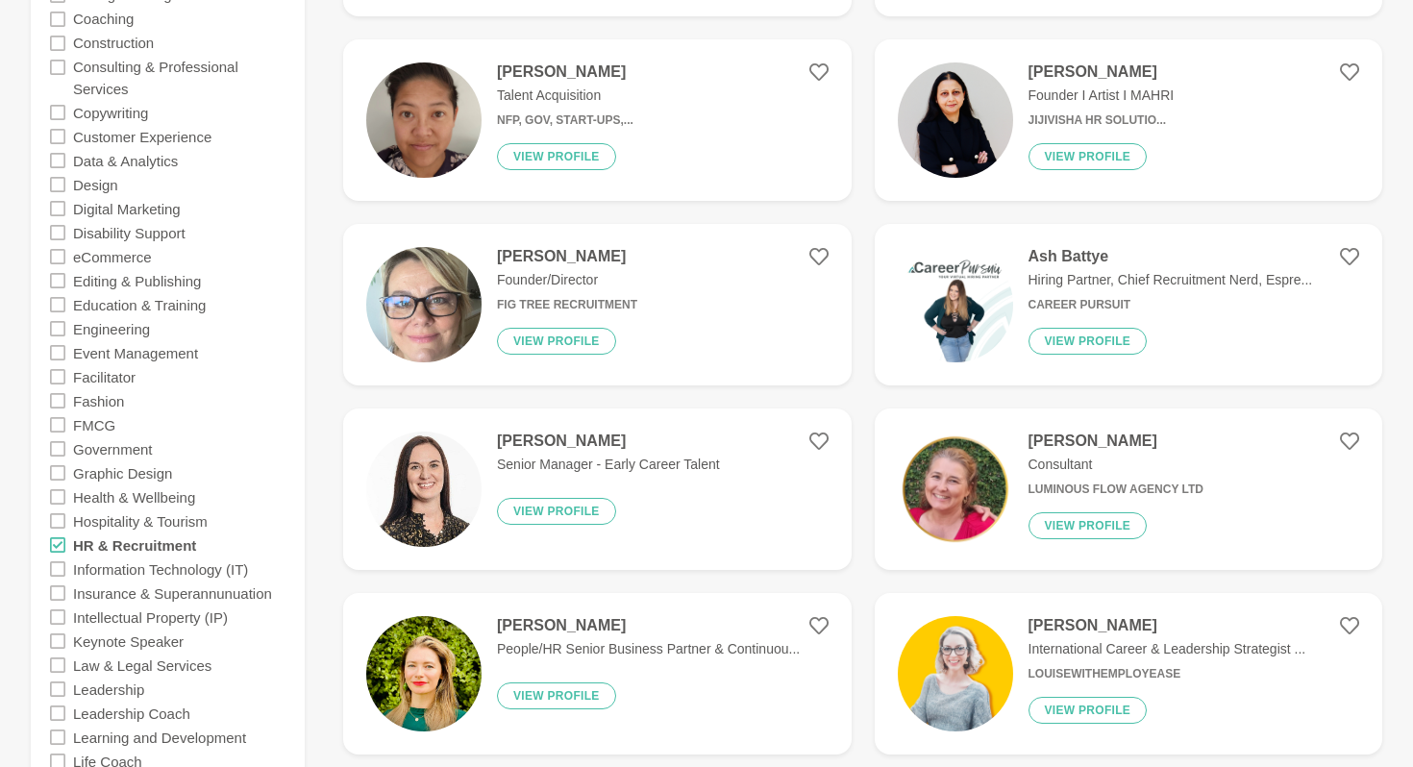
click at [62, 544] on icon at bounding box center [57, 544] width 15 height 15
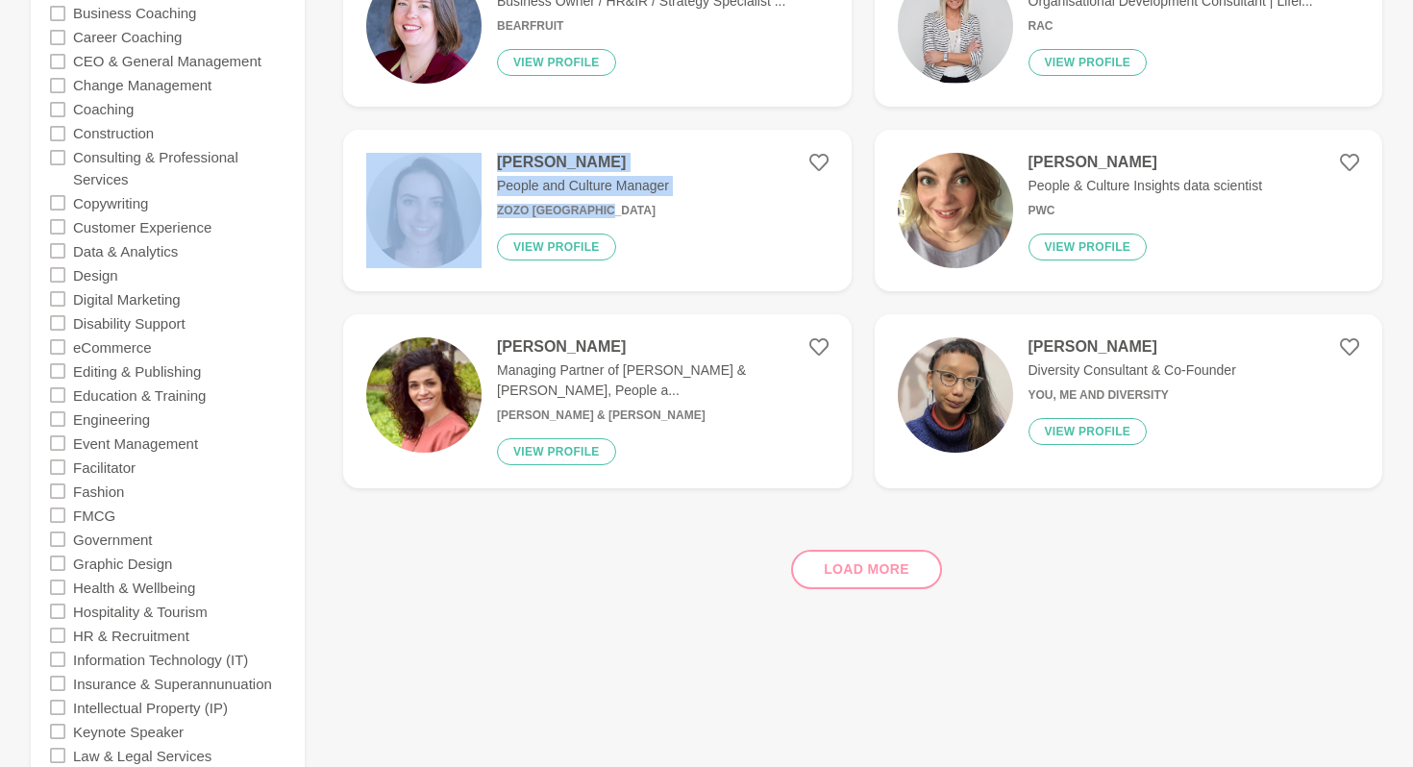
scroll to position [760, 0]
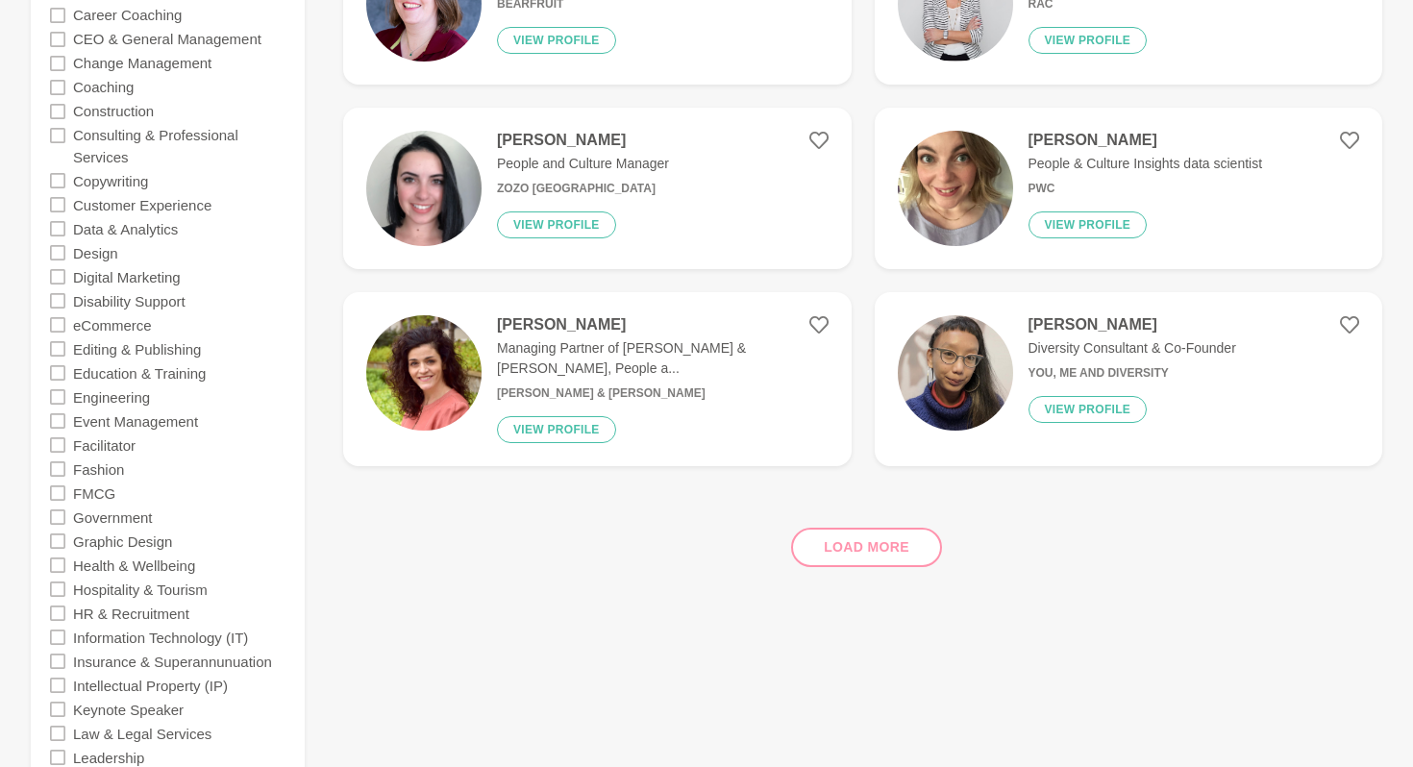
click at [838, 537] on div "Load more" at bounding box center [862, 540] width 1039 height 116
click at [845, 528] on div "Load more" at bounding box center [862, 540] width 1039 height 116
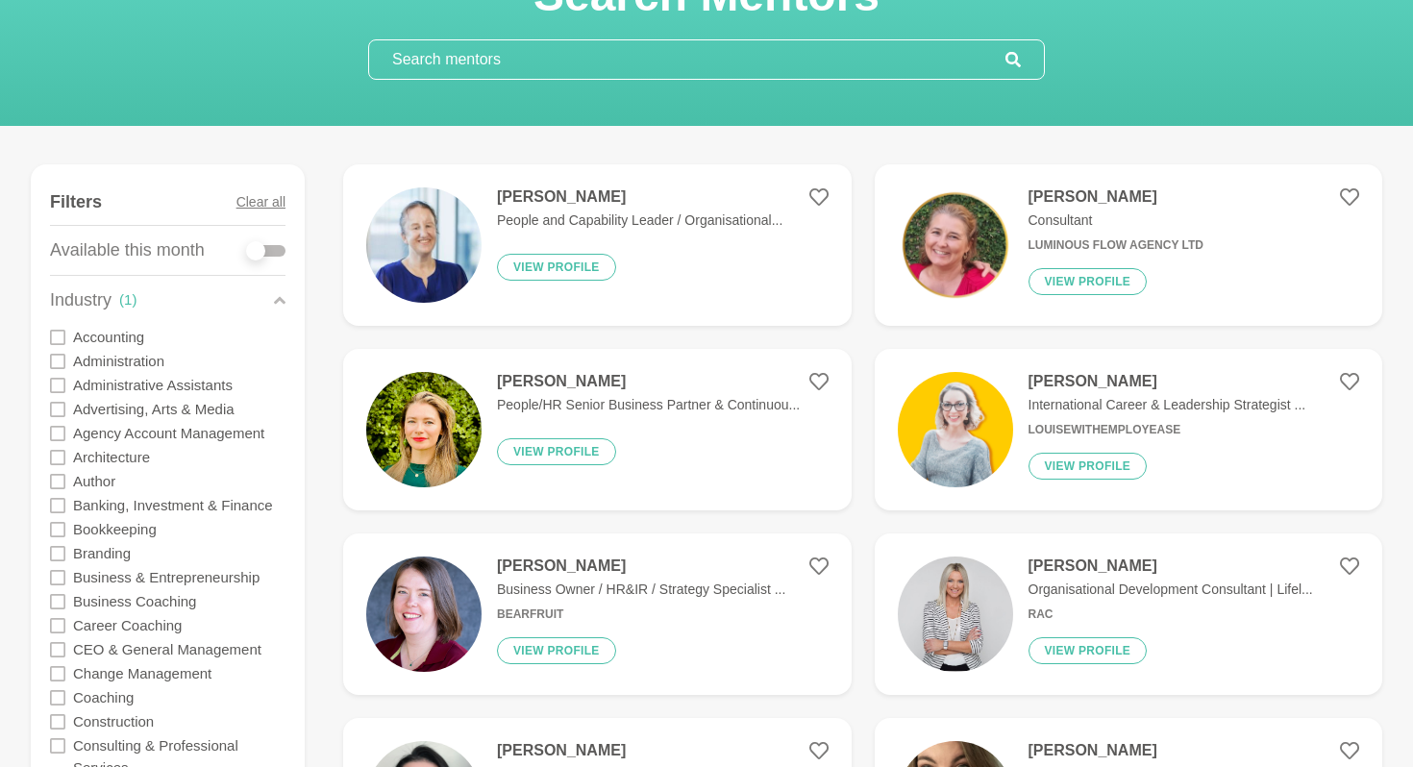
scroll to position [0, 0]
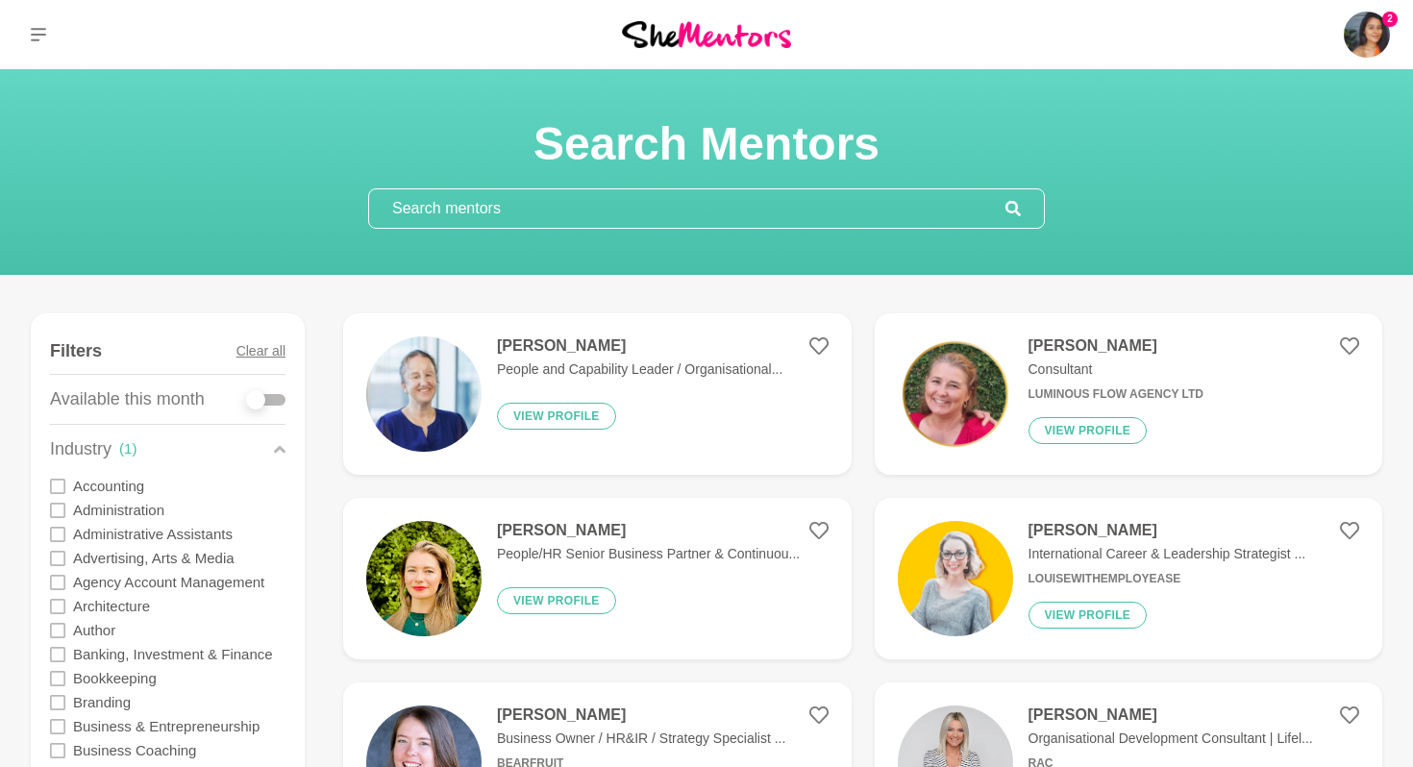
click at [563, 200] on input "text" at bounding box center [687, 208] width 636 height 38
paste input "Cliodhna Reidy"
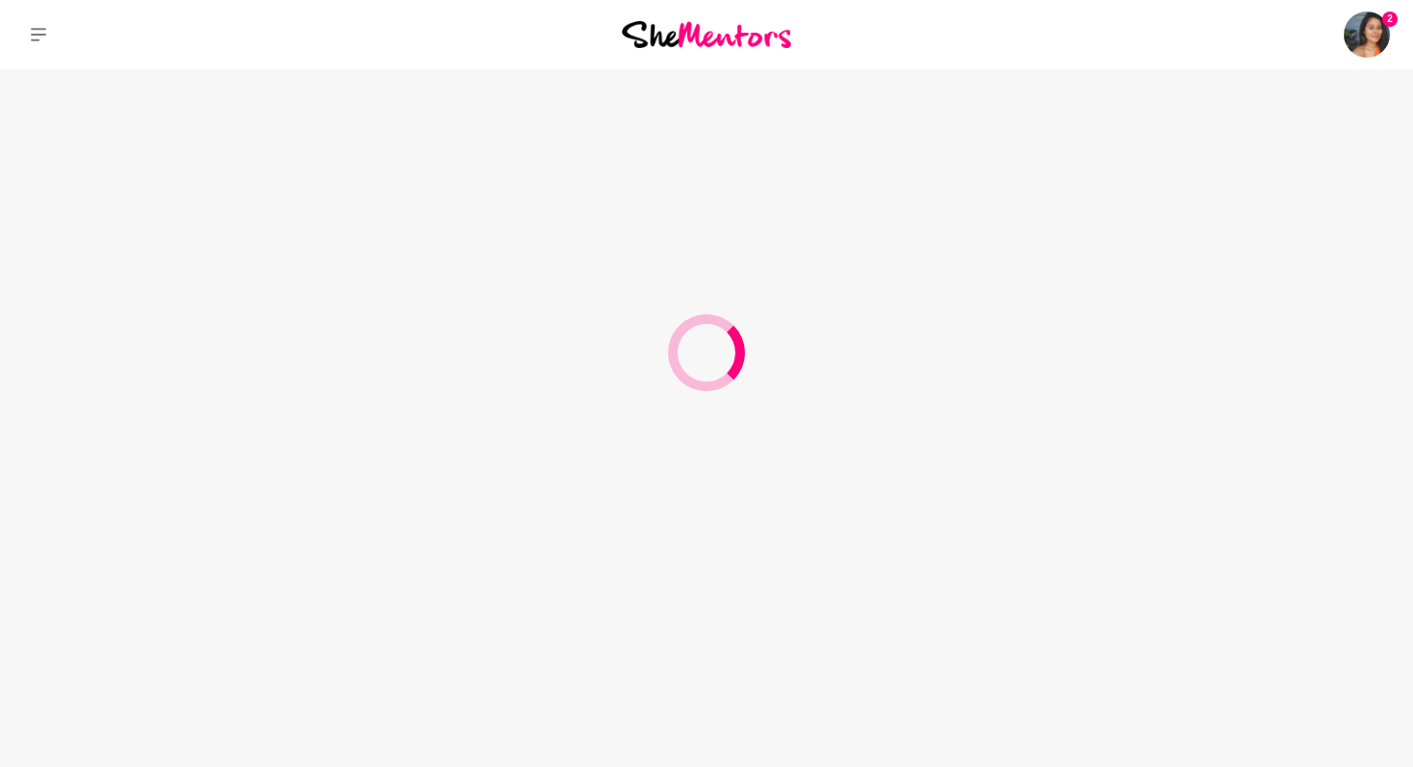
type input "Cliodhna Reidy"
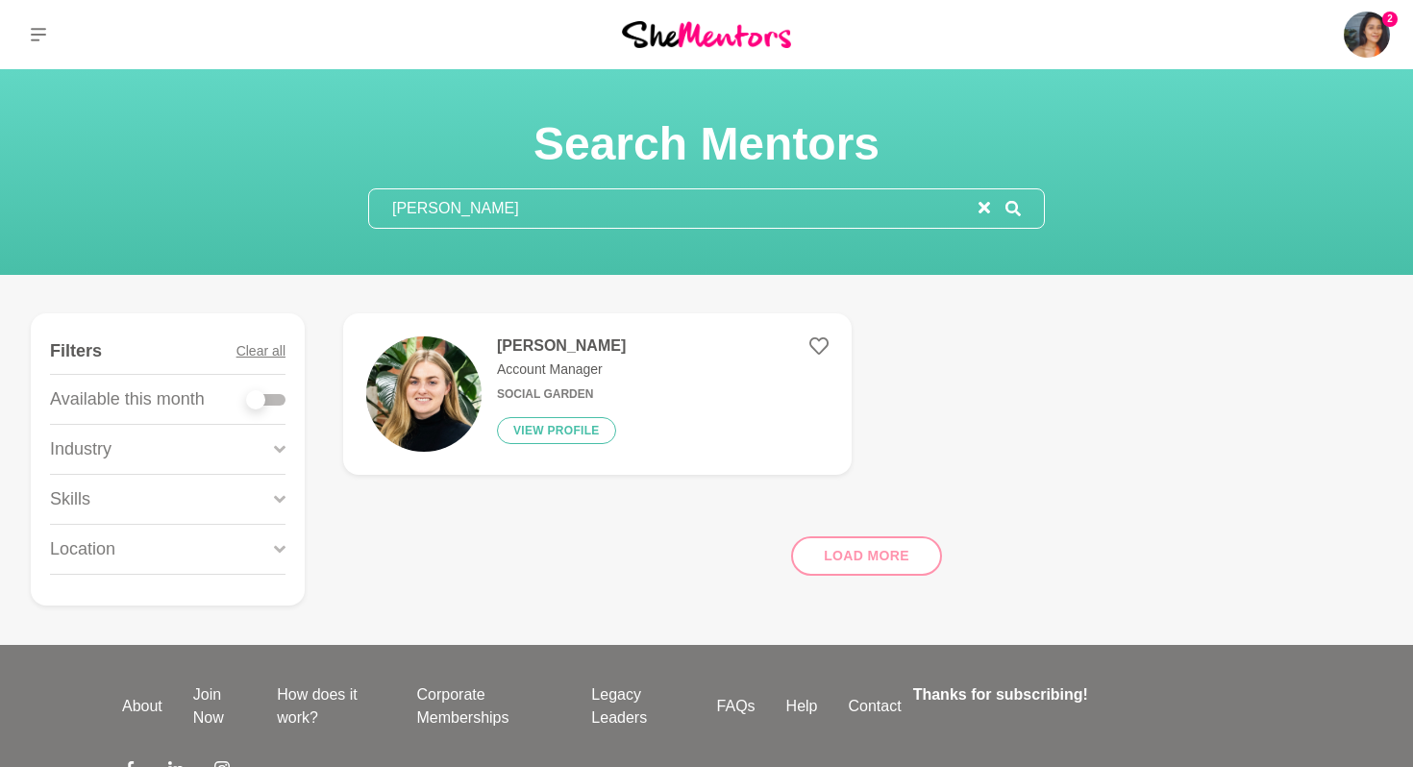
click at [561, 353] on h4 "Cliodhna Reidy" at bounding box center [561, 345] width 129 height 19
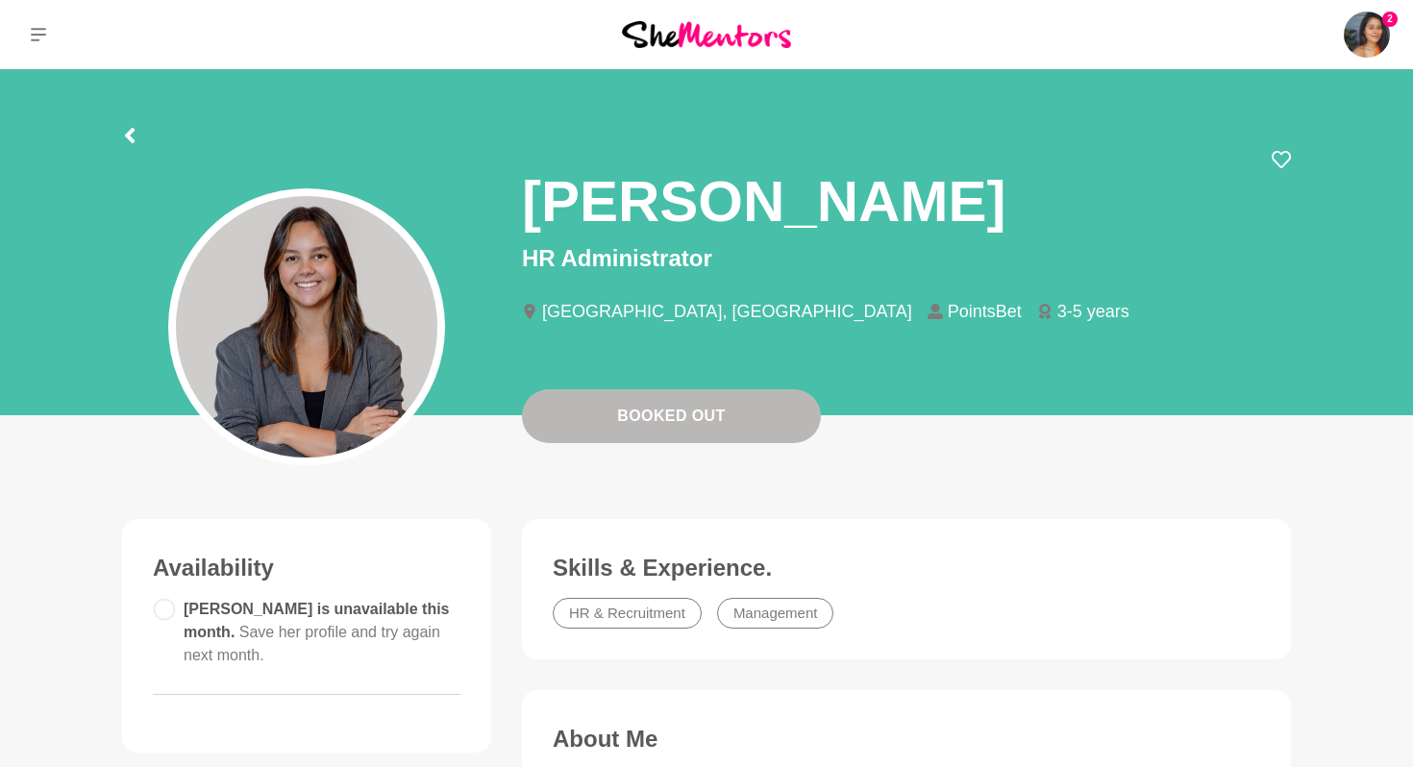
scroll to position [58, 0]
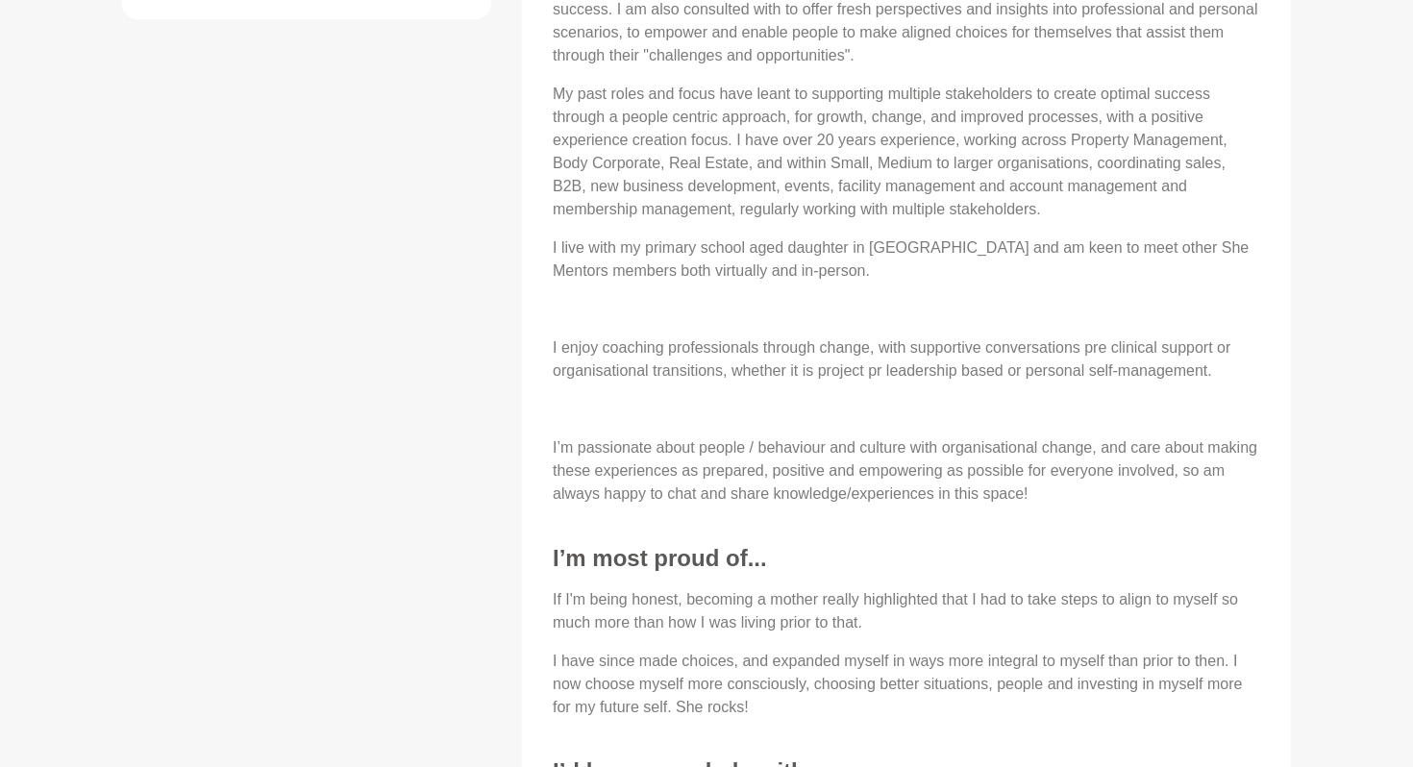
scroll to position [1490, 0]
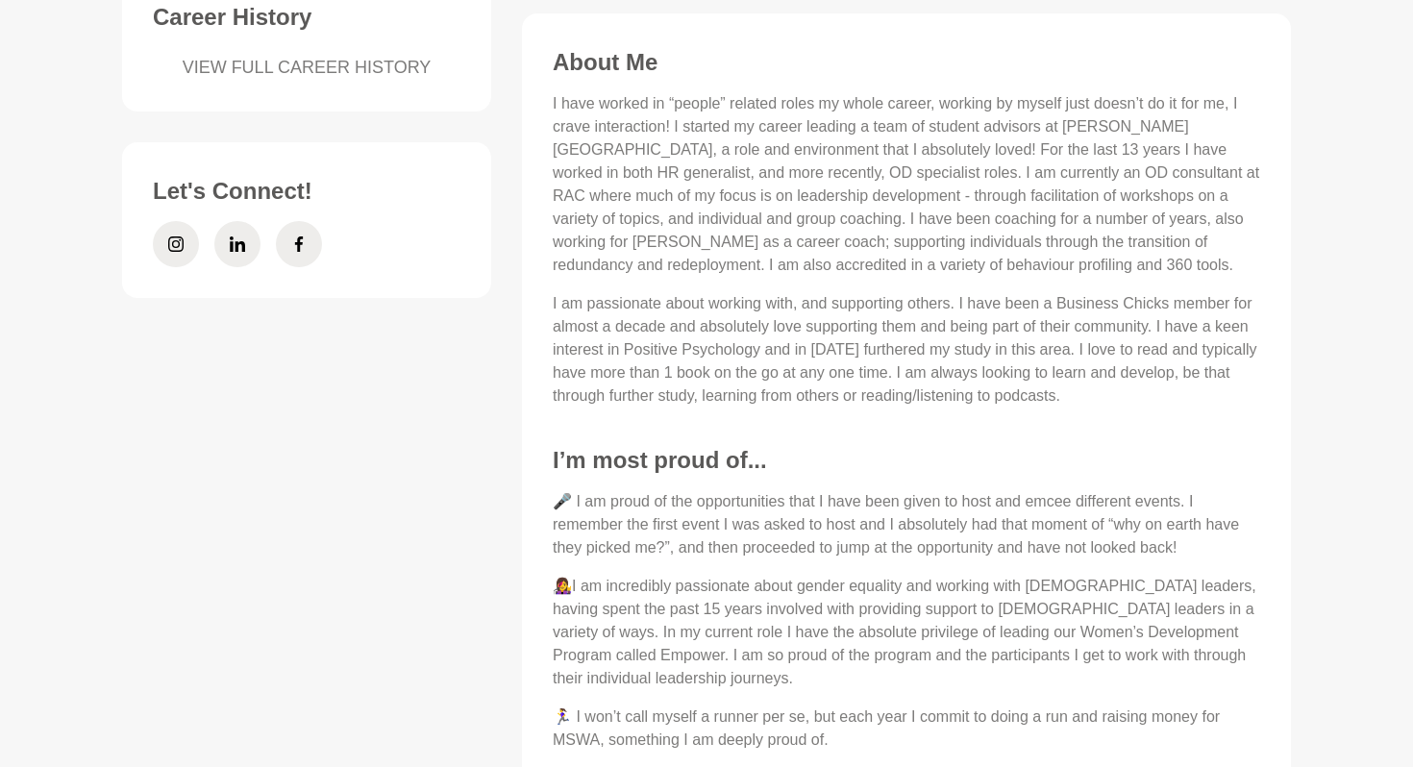
scroll to position [939, 0]
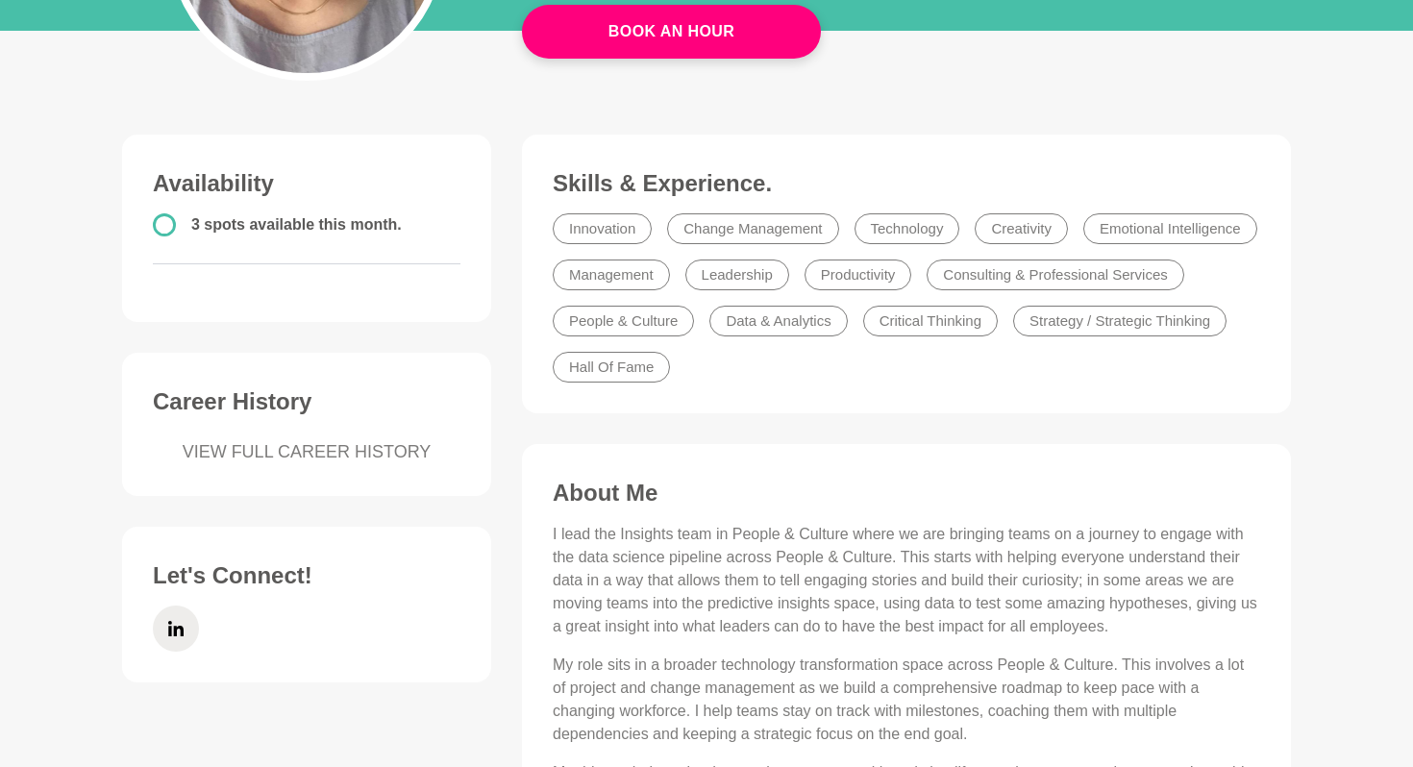
scroll to position [454, 0]
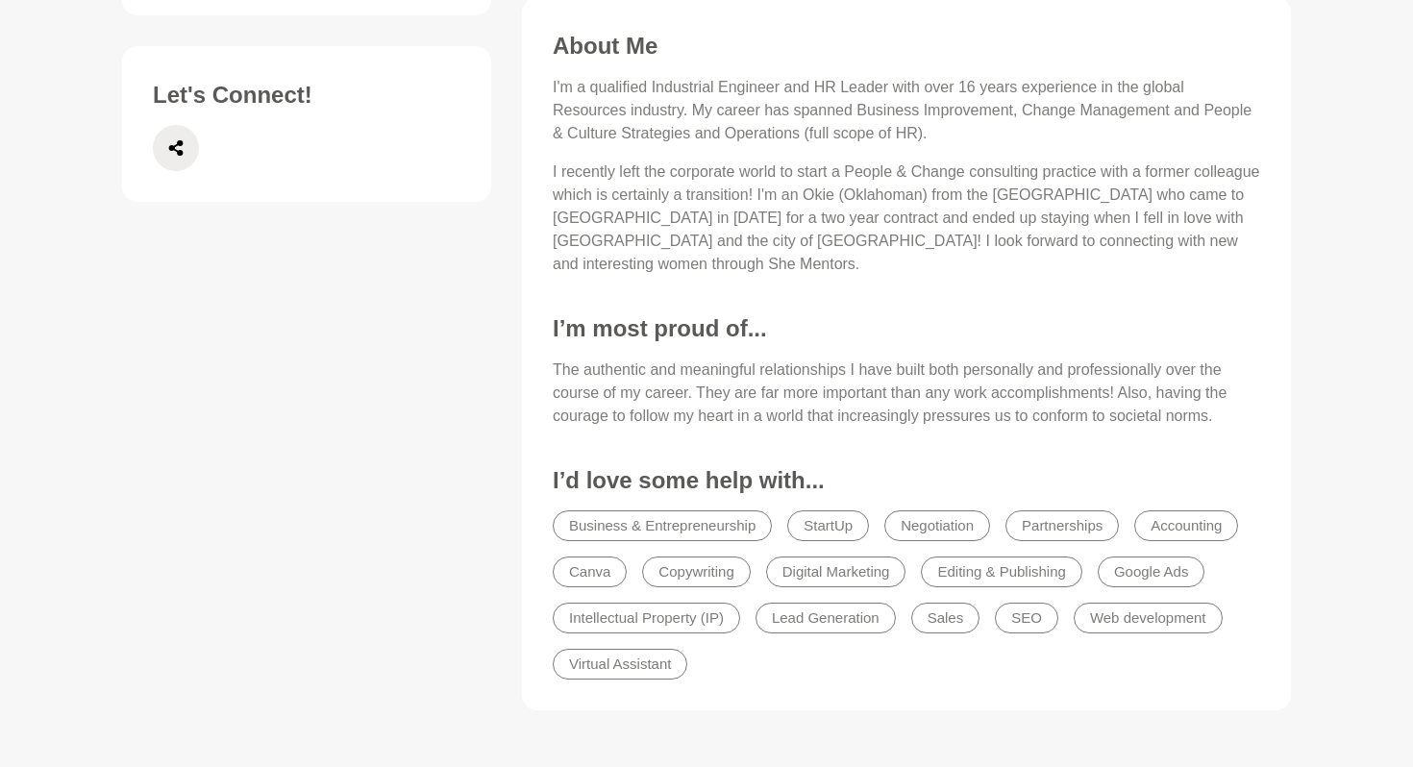
scroll to position [870, 0]
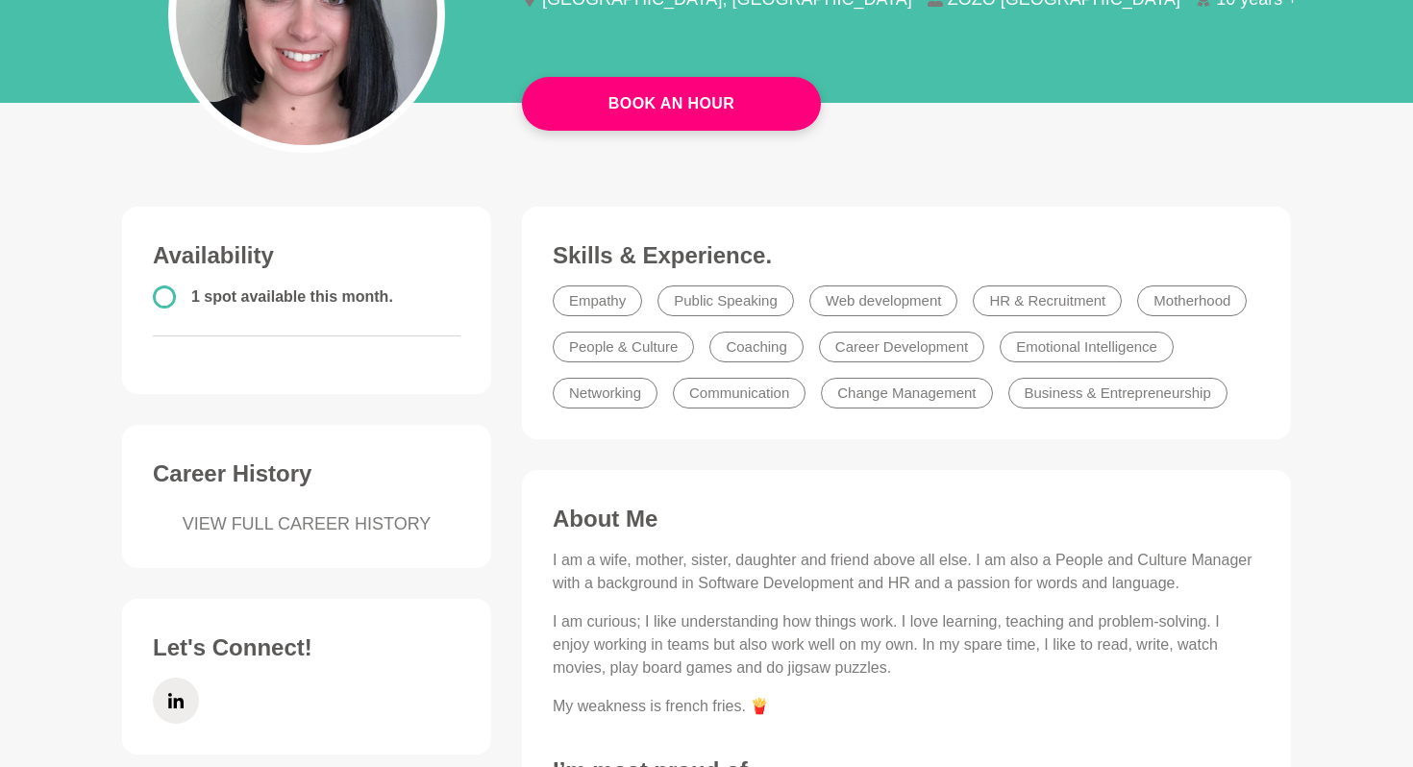
scroll to position [575, 0]
